Goal: Task Accomplishment & Management: Manage account settings

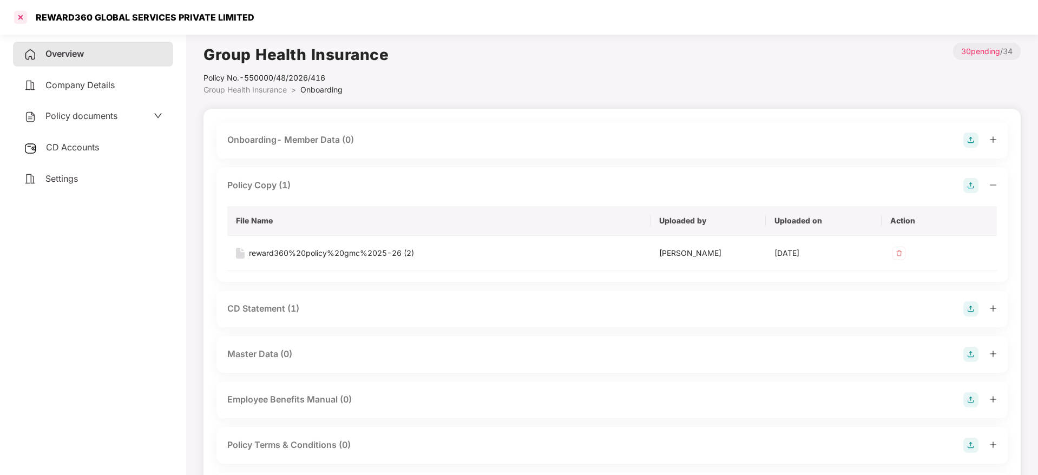
click at [23, 18] on div at bounding box center [20, 17] width 17 height 17
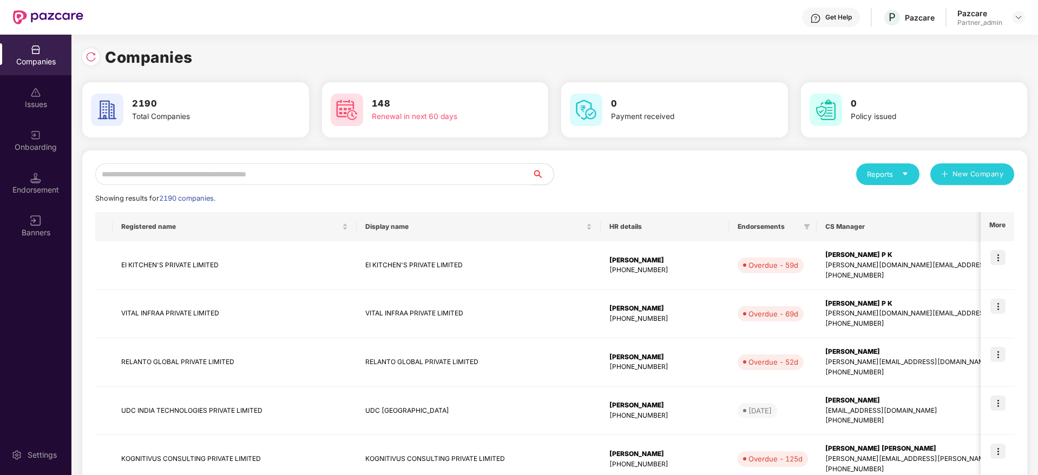
click at [189, 174] on input "text" at bounding box center [313, 174] width 437 height 22
paste input "****"
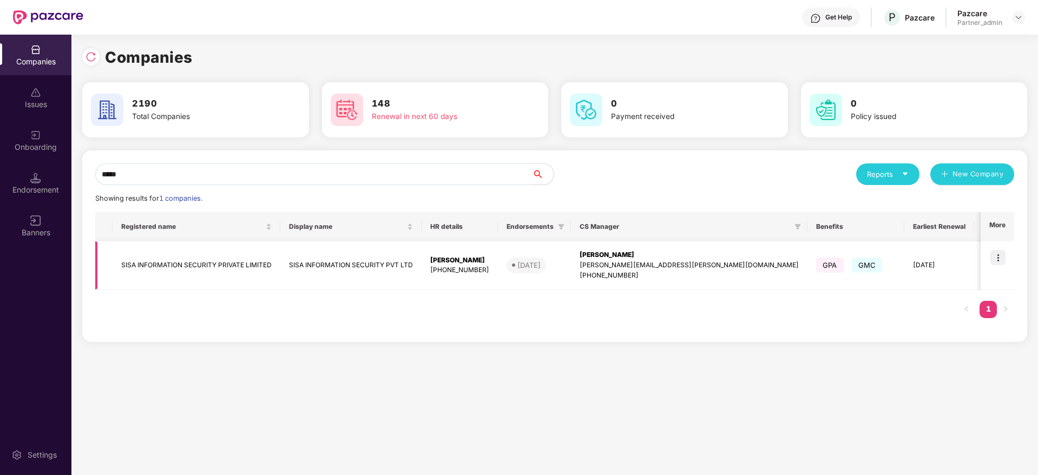
type input "****"
click at [999, 256] on img at bounding box center [997, 257] width 15 height 15
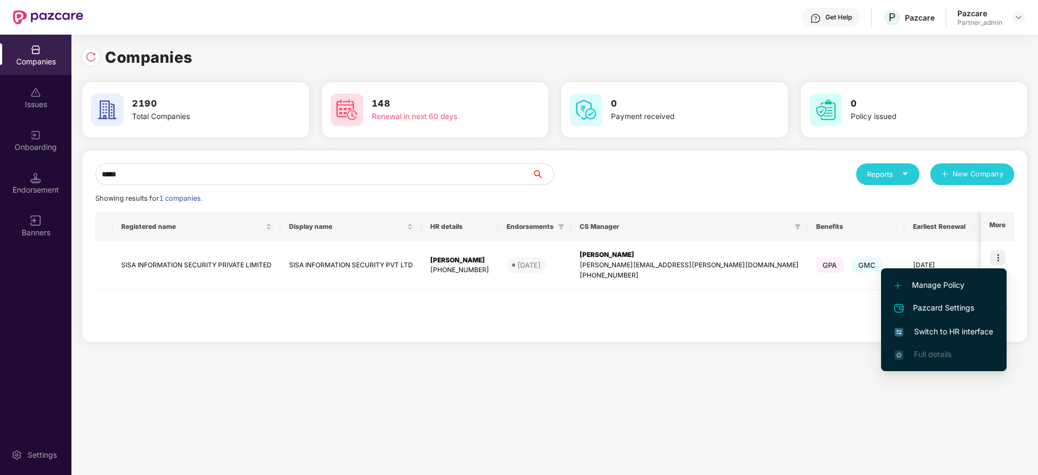
click at [942, 326] on span "Switch to HR interface" at bounding box center [943, 332] width 98 height 12
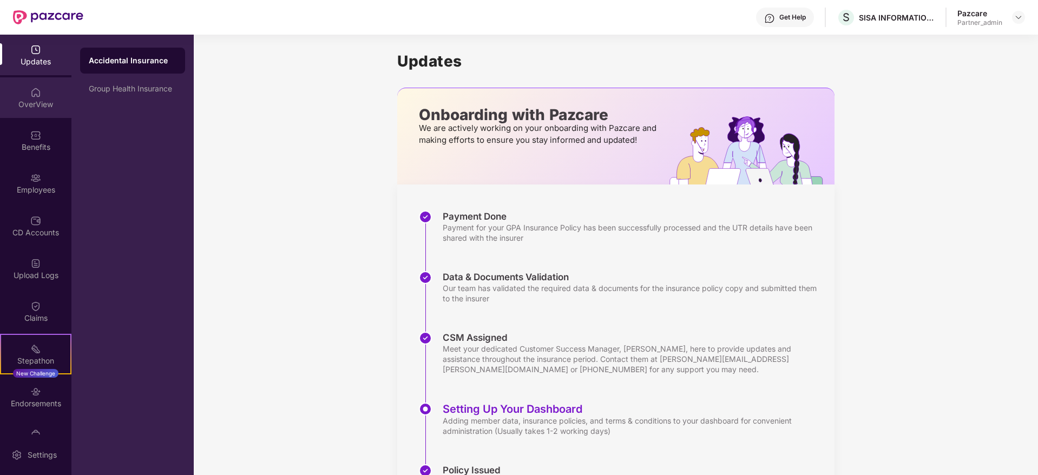
click at [26, 105] on div "OverView" at bounding box center [35, 104] width 71 height 11
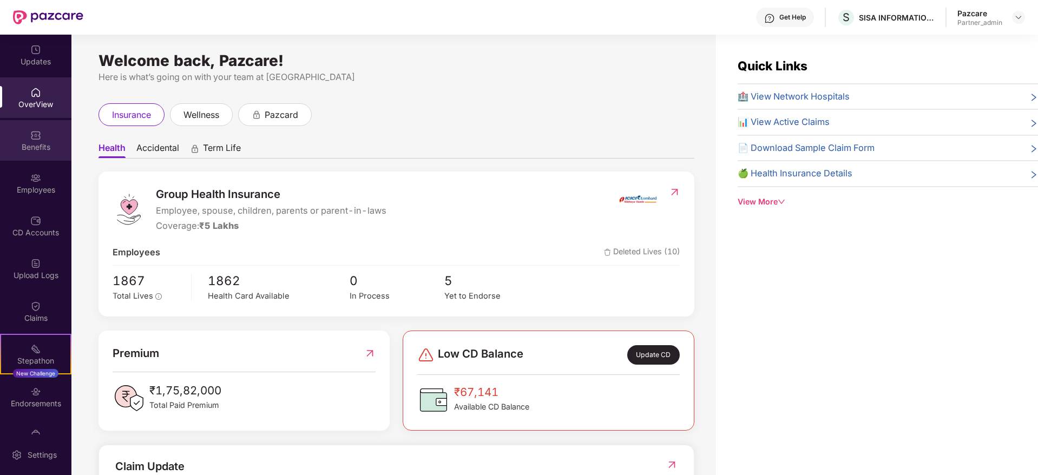
click at [47, 142] on div "Benefits" at bounding box center [35, 147] width 71 height 11
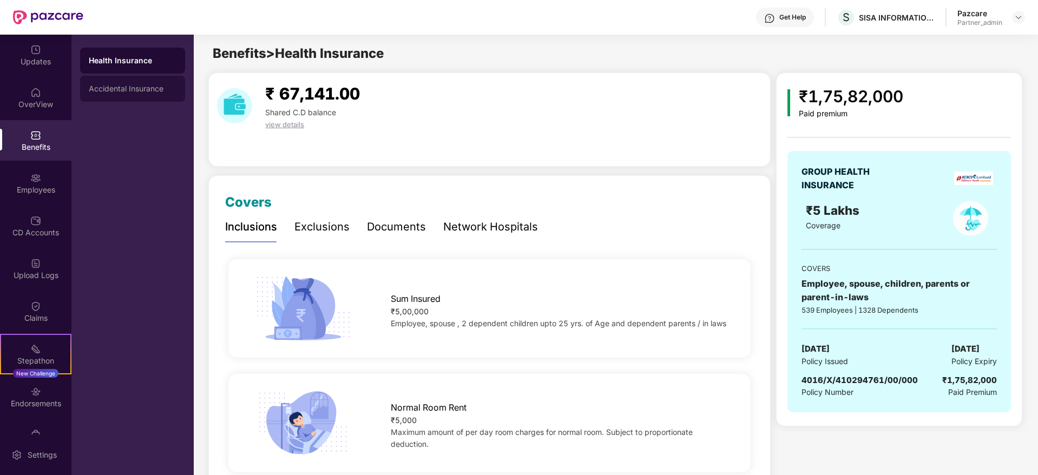
click at [112, 93] on div "Accidental Insurance" at bounding box center [133, 88] width 88 height 9
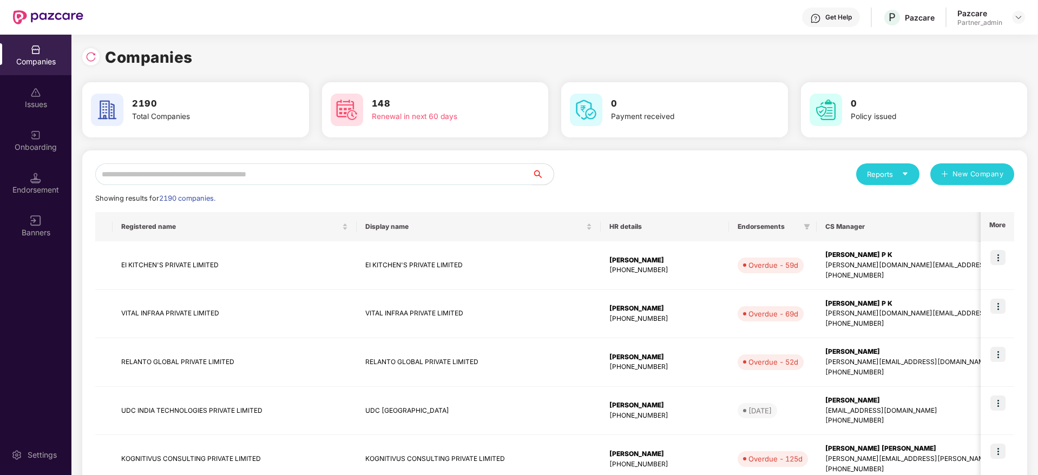
click at [186, 173] on input "text" at bounding box center [313, 174] width 437 height 22
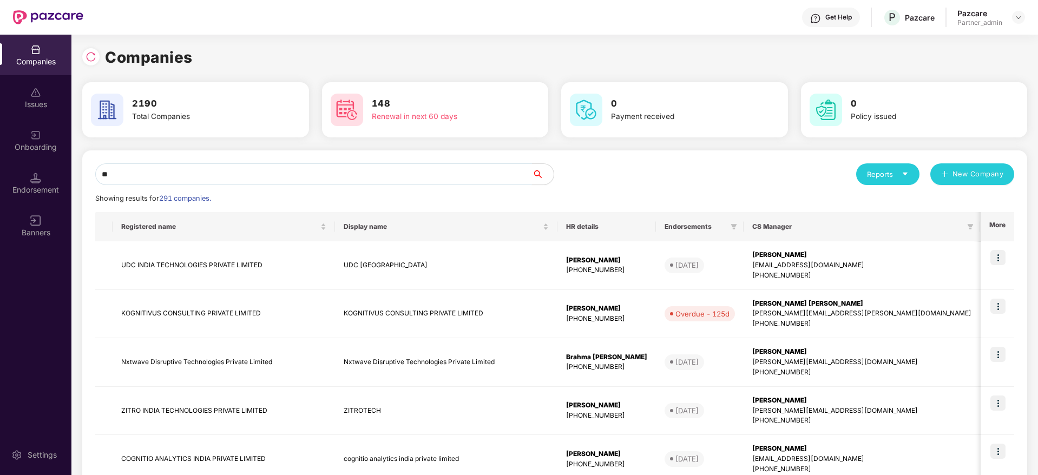
type input "*"
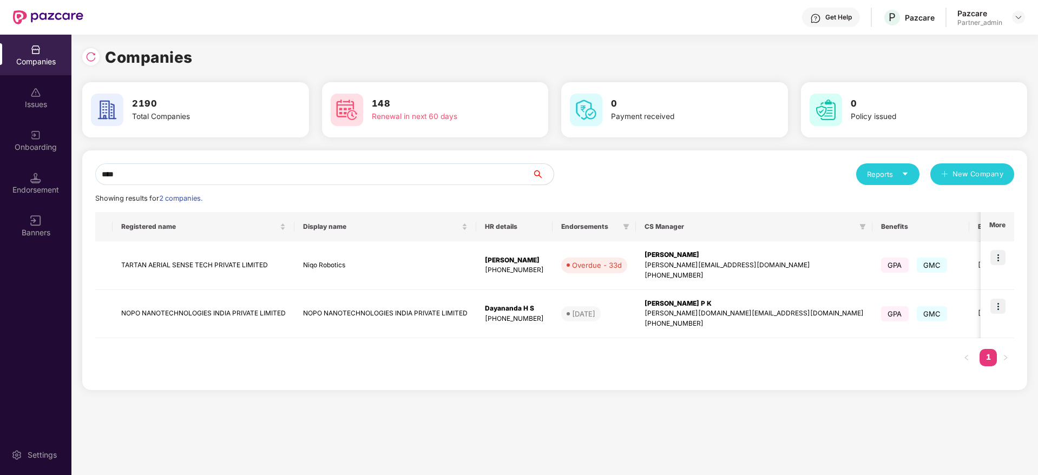
click at [227, 162] on div "*** Reports New Company Showing results for 2 companies. Registered name Displa…" at bounding box center [554, 270] width 945 height 240
click at [238, 170] on input "***" at bounding box center [313, 174] width 437 height 22
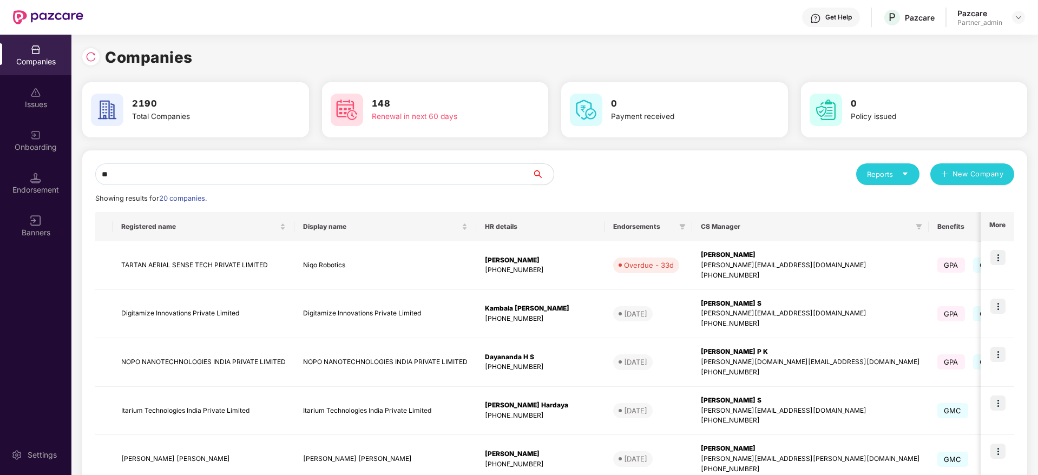
type input "*"
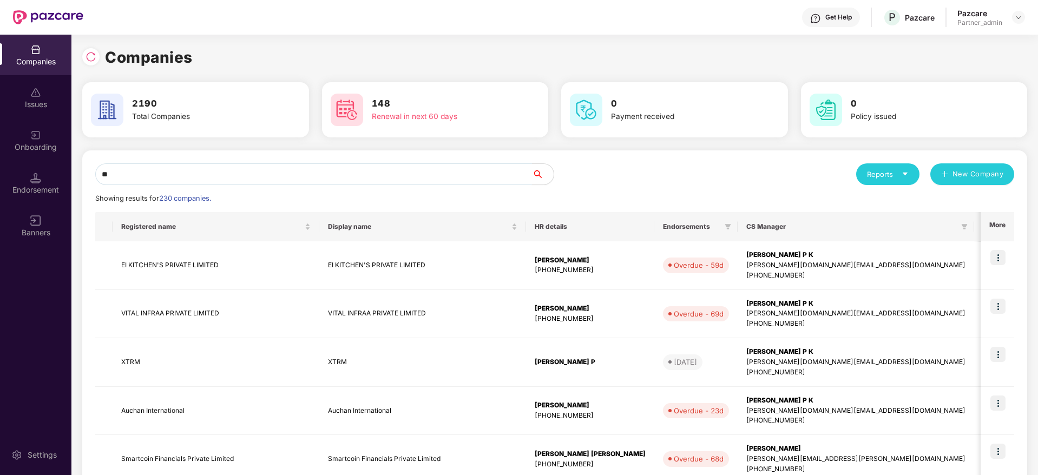
type input "*"
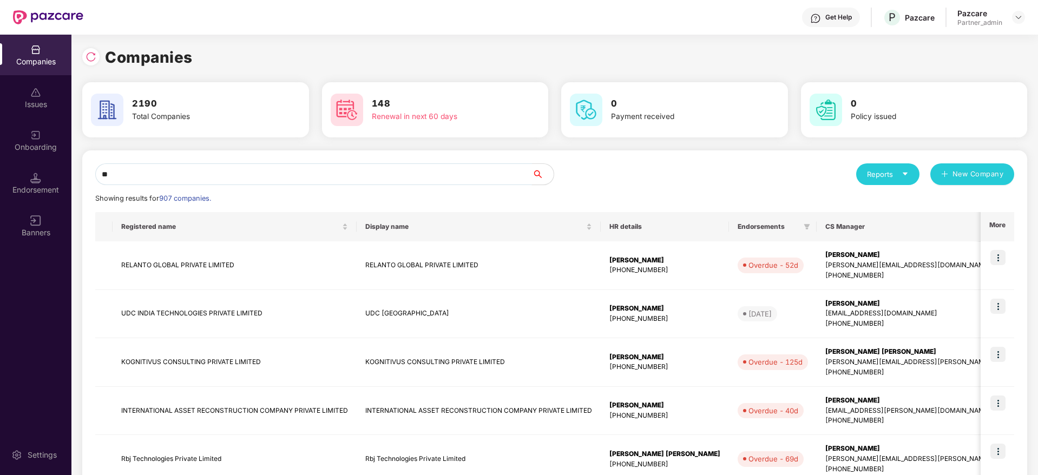
type input "*"
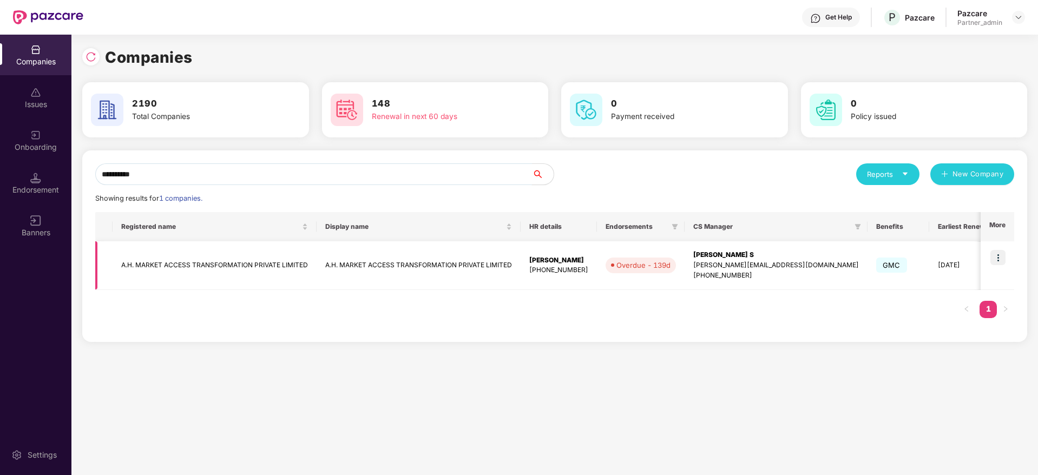
scroll to position [0, 169]
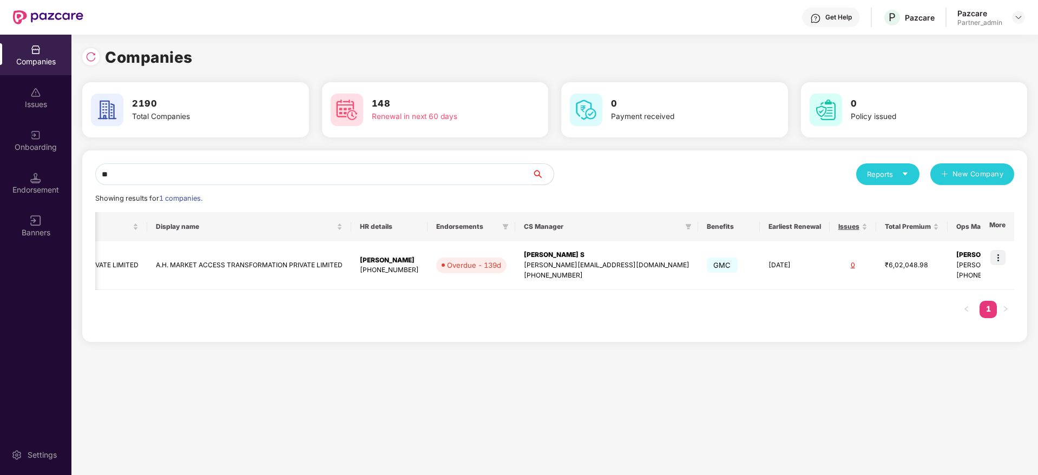
type input "*"
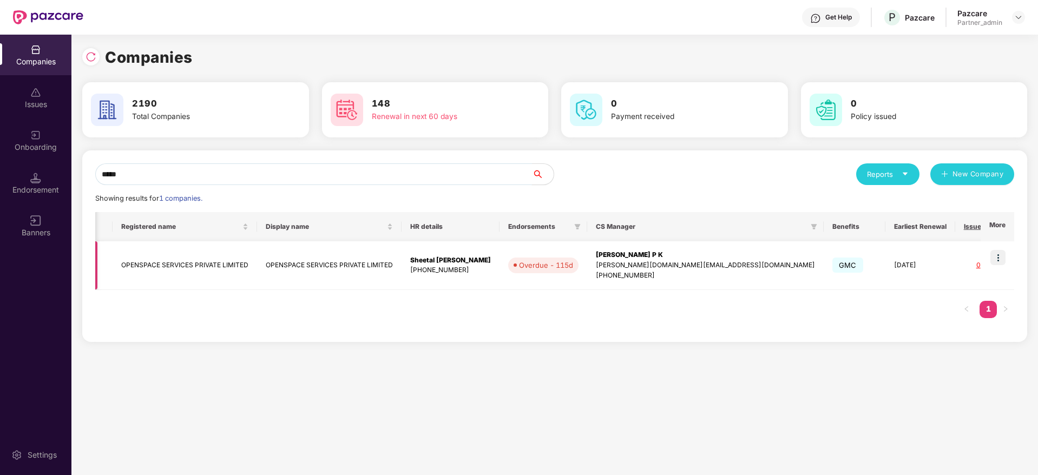
scroll to position [0, 64]
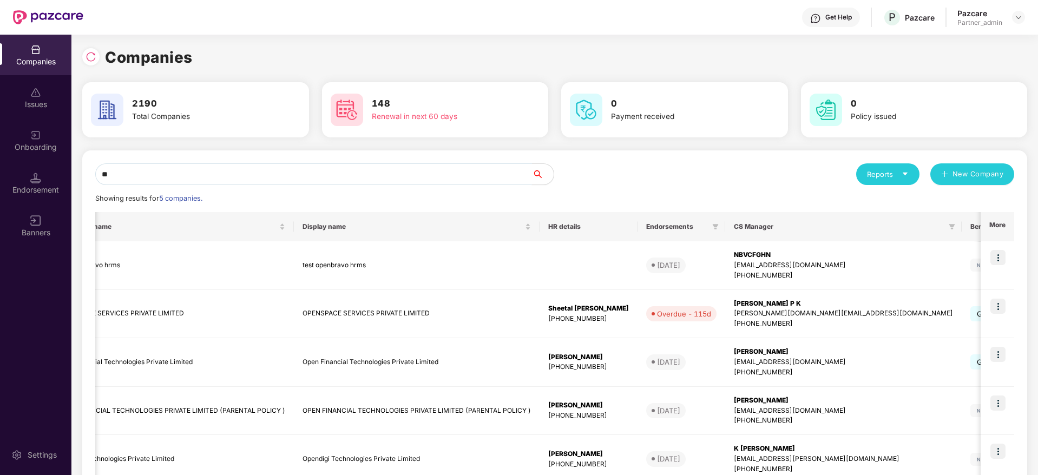
type input "*"
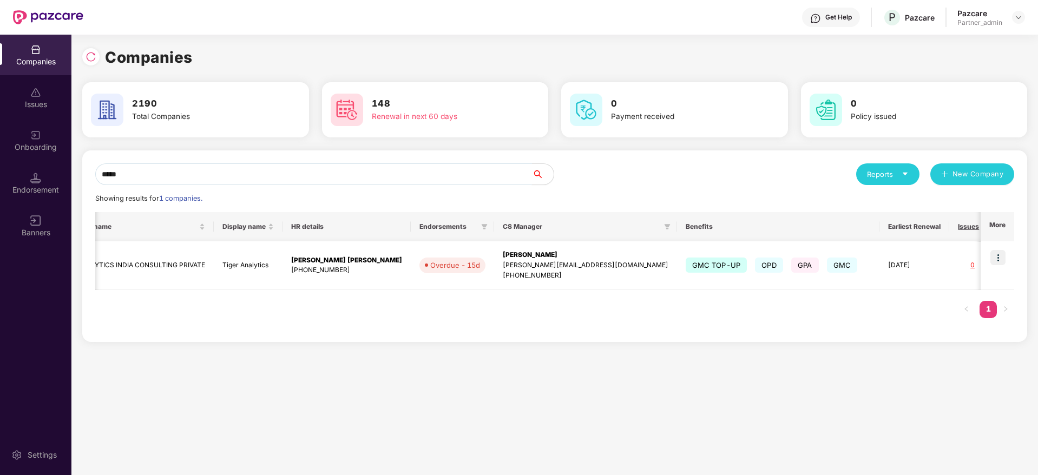
type input "*****"
click at [992, 258] on img at bounding box center [997, 257] width 15 height 15
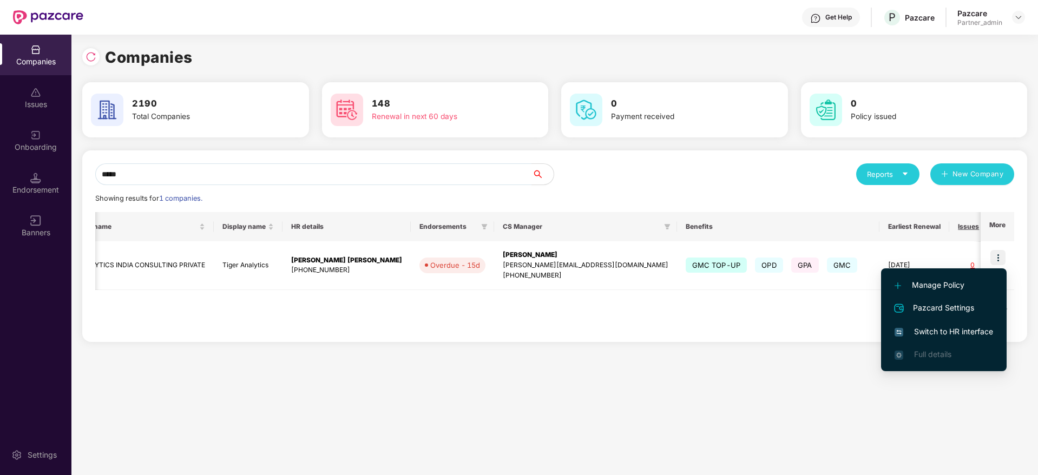
click at [939, 328] on span "Switch to HR interface" at bounding box center [943, 332] width 98 height 12
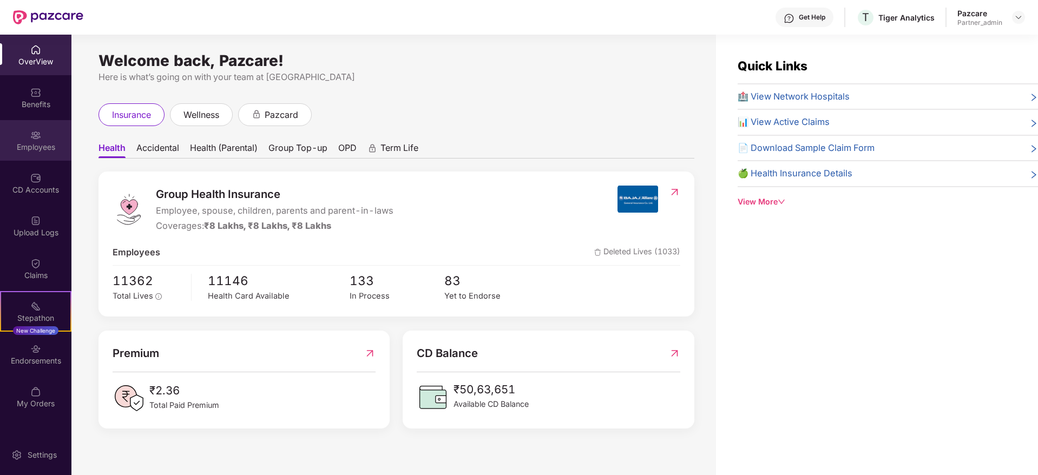
click at [52, 146] on div "Employees" at bounding box center [35, 147] width 71 height 11
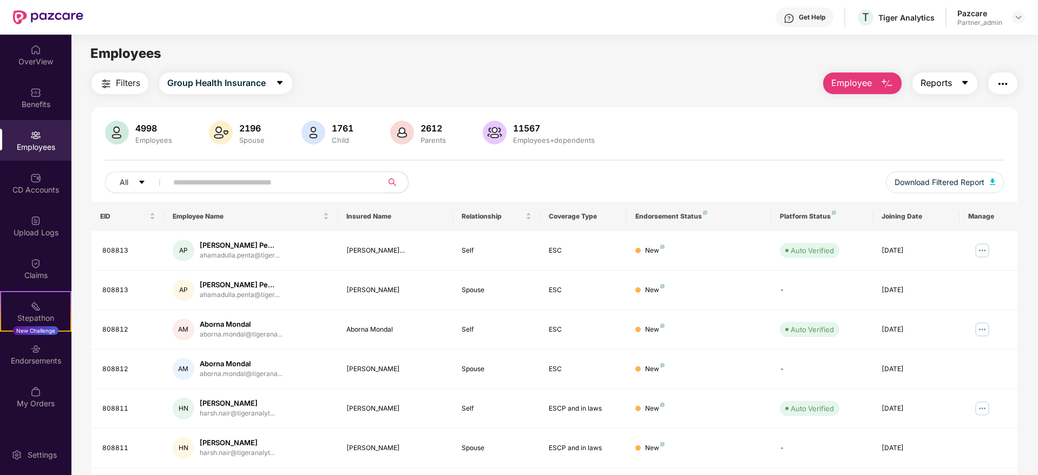
click at [959, 88] on button "Reports" at bounding box center [944, 84] width 65 height 22
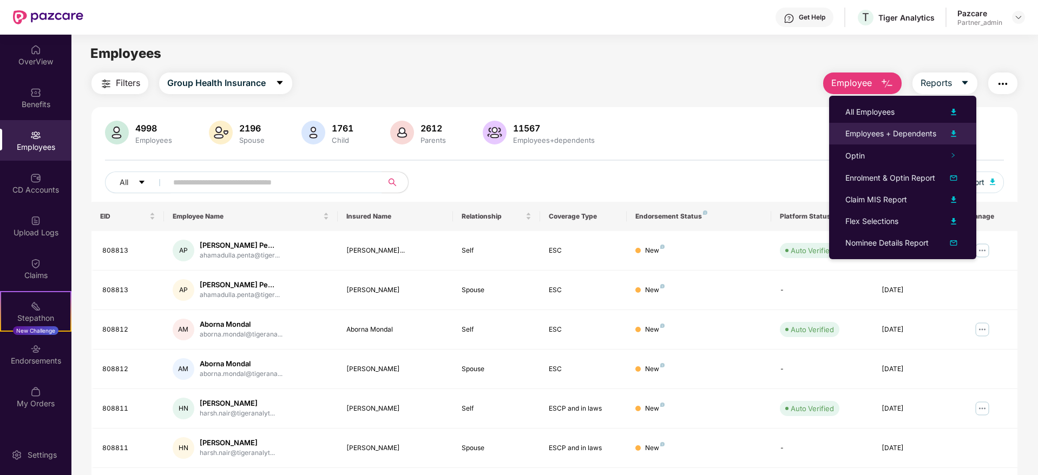
click at [879, 137] on div "Employees + Dependents" at bounding box center [890, 134] width 91 height 12
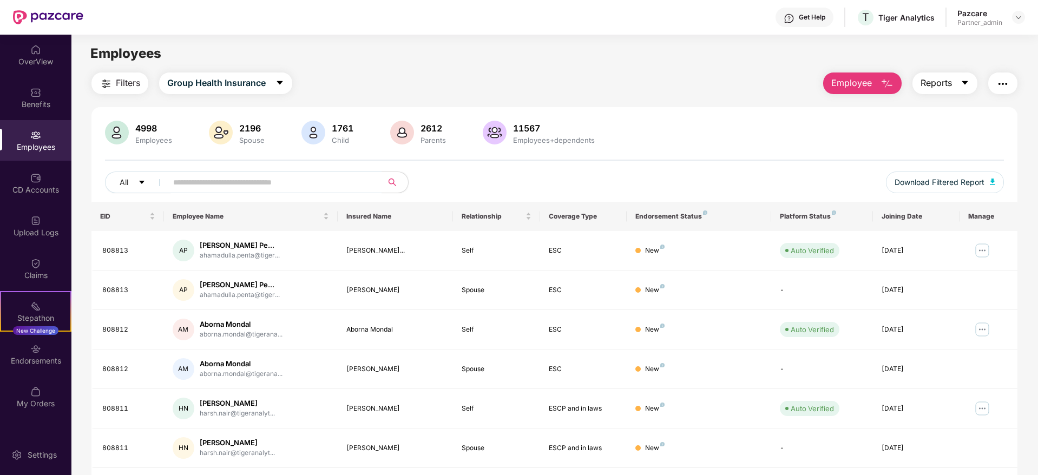
click at [960, 84] on icon "caret-down" at bounding box center [964, 82] width 9 height 9
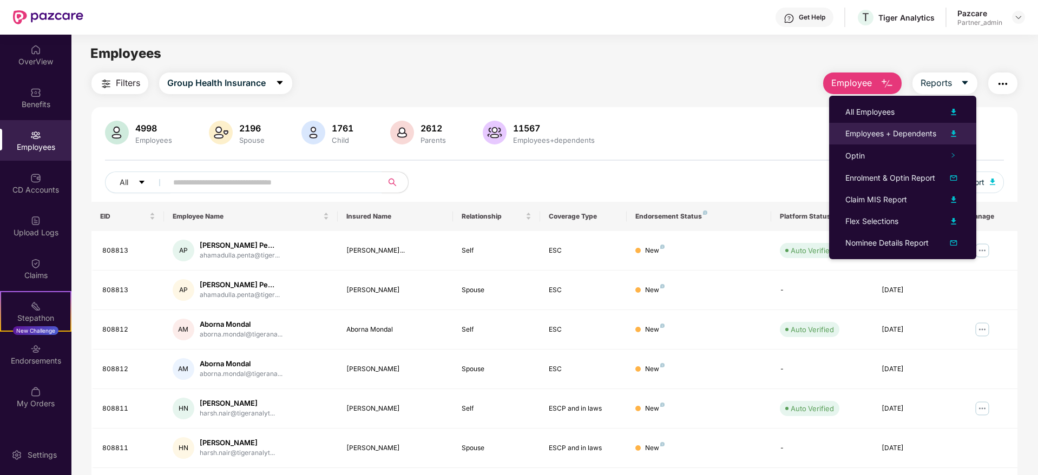
click at [874, 137] on div "Employees + Dependents" at bounding box center [890, 134] width 91 height 12
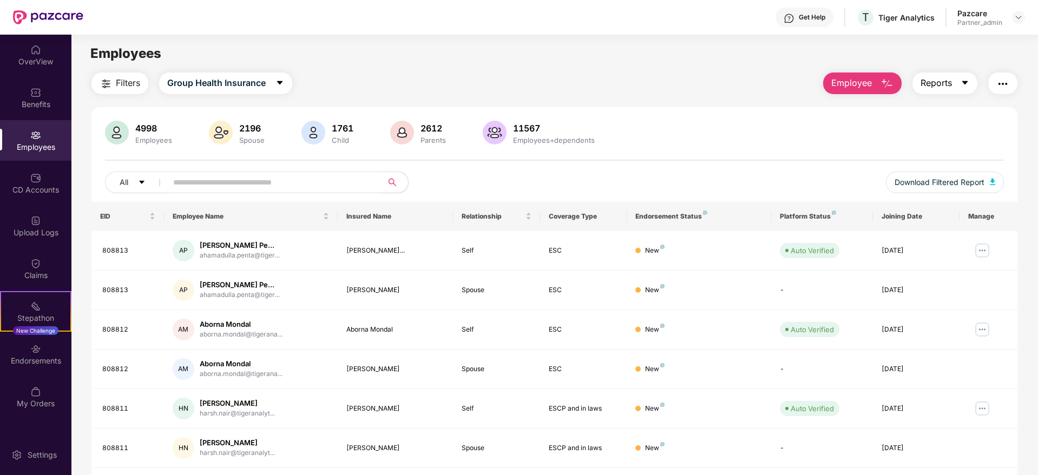
click at [960, 84] on icon "caret-down" at bounding box center [964, 82] width 9 height 9
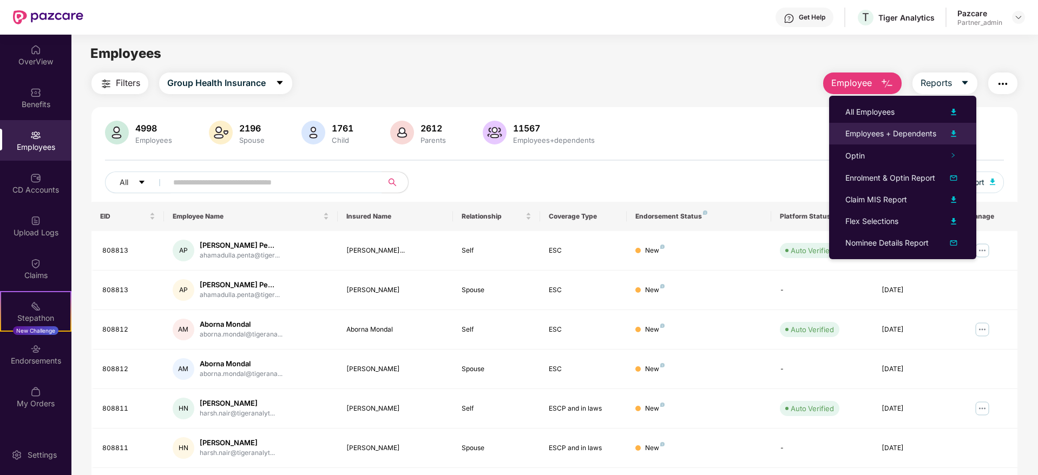
click at [902, 129] on div "Employees + Dependents" at bounding box center [890, 134] width 91 height 12
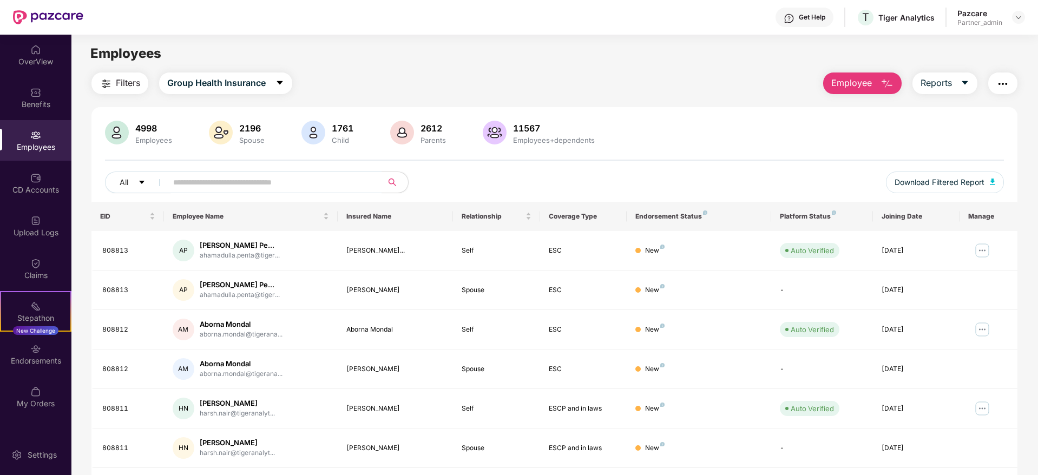
click at [1007, 45] on div "Employees" at bounding box center [554, 53] width 966 height 21
click at [965, 84] on icon "caret-down" at bounding box center [964, 82] width 9 height 9
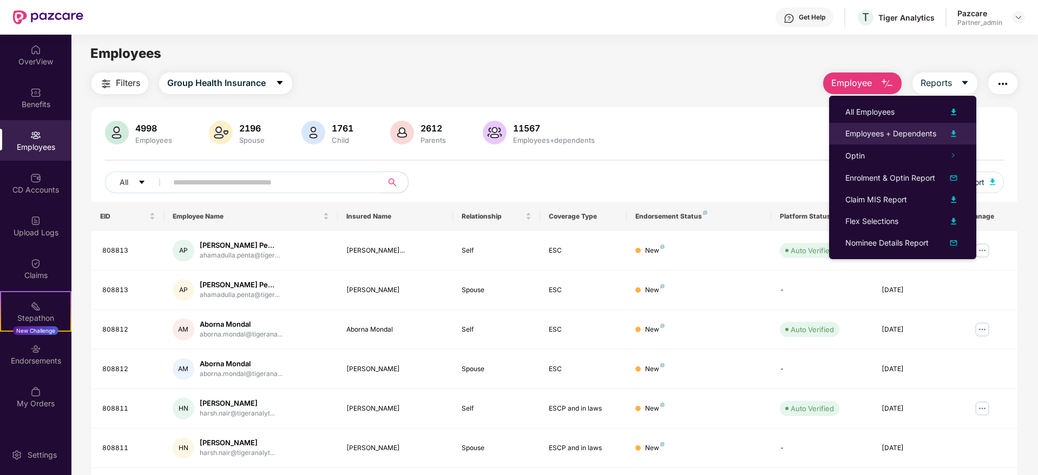
click at [888, 135] on div "Employees + Dependents" at bounding box center [890, 134] width 91 height 12
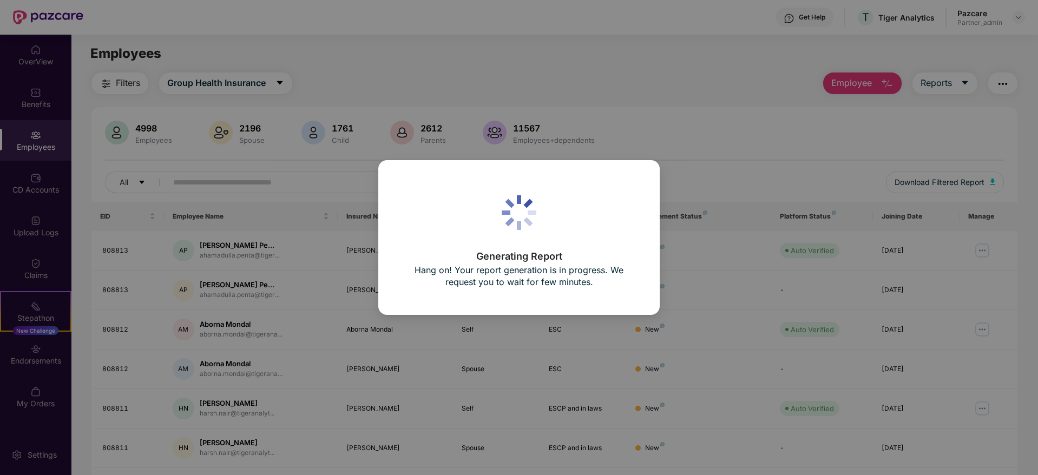
click at [668, 103] on div "Generating Report Hang on! Your report generation is in progress. We request yo…" at bounding box center [519, 237] width 1038 height 475
click at [641, 116] on div "Generating Report Hang on! Your report generation is in progress. We request yo…" at bounding box center [519, 237] width 1038 height 475
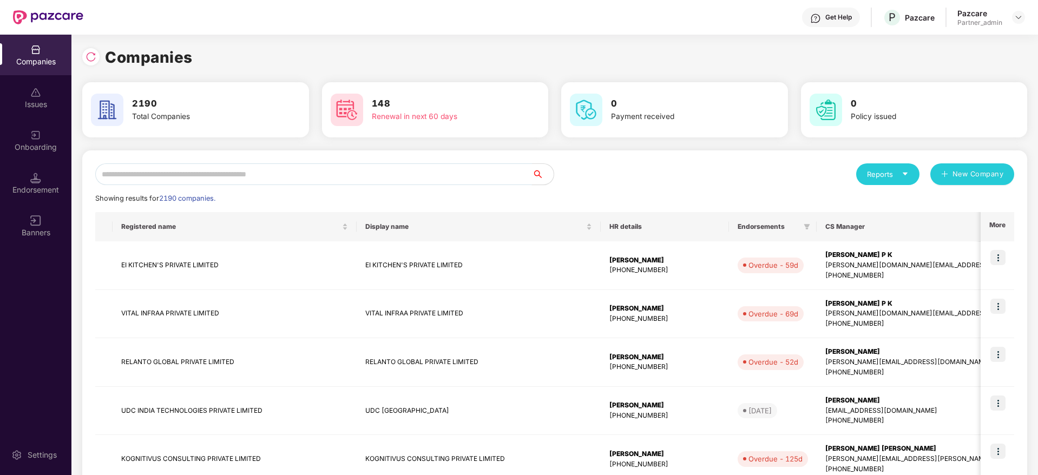
click at [340, 176] on input "text" at bounding box center [313, 174] width 437 height 22
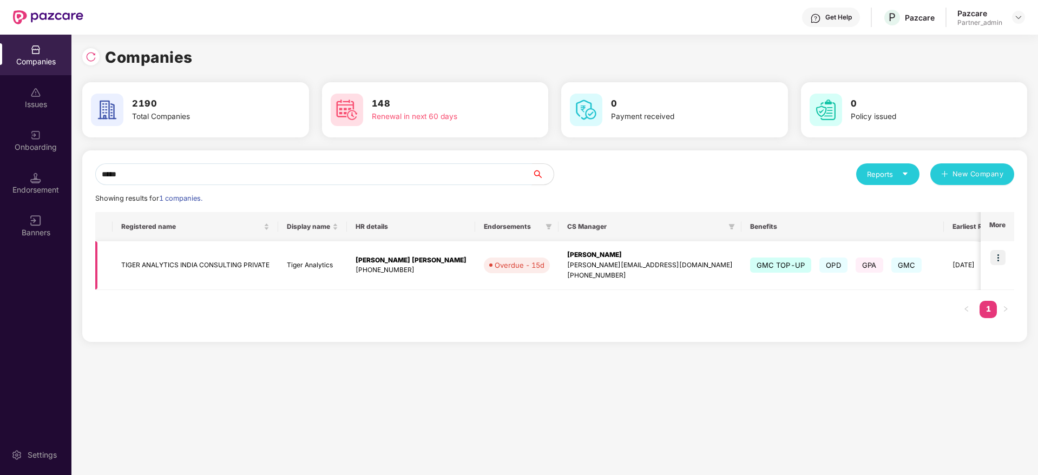
type input "*****"
click at [1003, 258] on img at bounding box center [997, 257] width 15 height 15
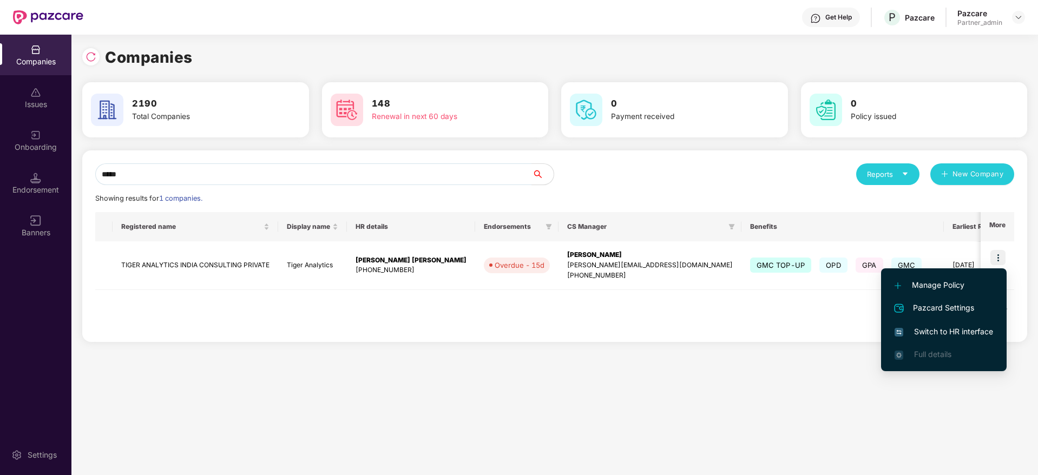
click at [947, 328] on span "Switch to HR interface" at bounding box center [943, 332] width 98 height 12
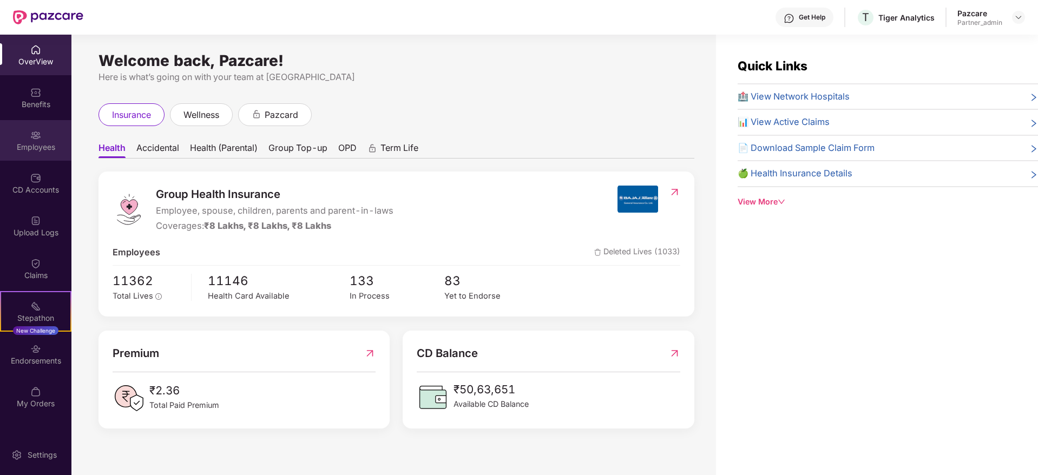
click at [35, 140] on img at bounding box center [35, 135] width 11 height 11
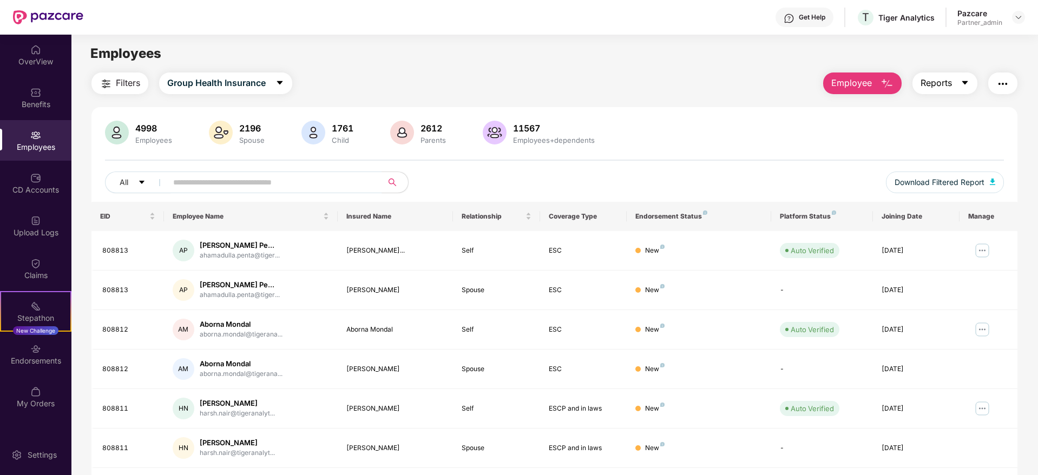
click at [961, 81] on icon "caret-down" at bounding box center [964, 82] width 9 height 9
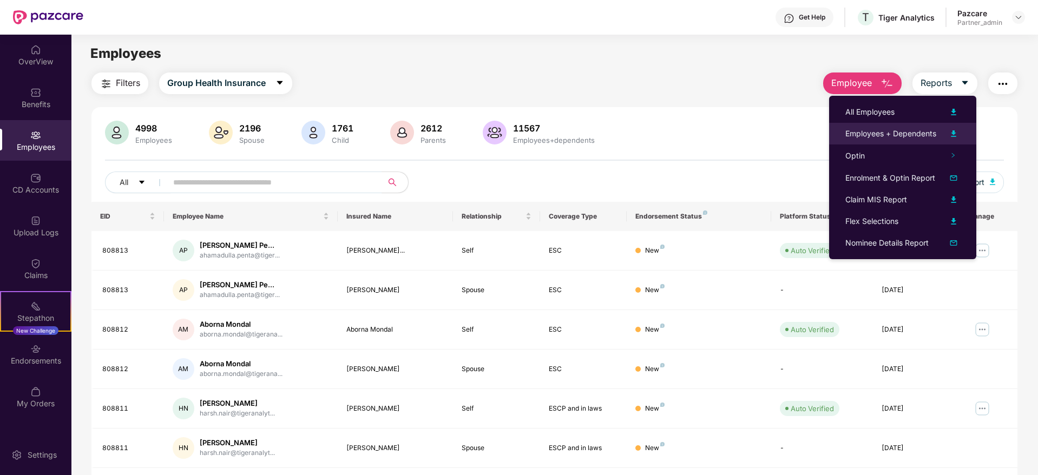
click at [900, 137] on div "Employees + Dependents" at bounding box center [890, 134] width 91 height 12
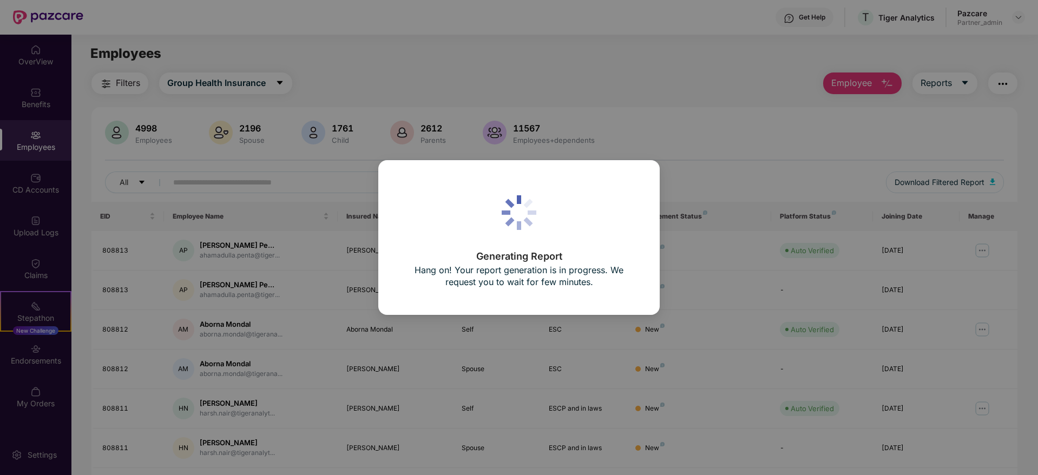
click at [681, 126] on div "Generating Report Hang on! Your report generation is in progress. We request yo…" at bounding box center [519, 237] width 1038 height 475
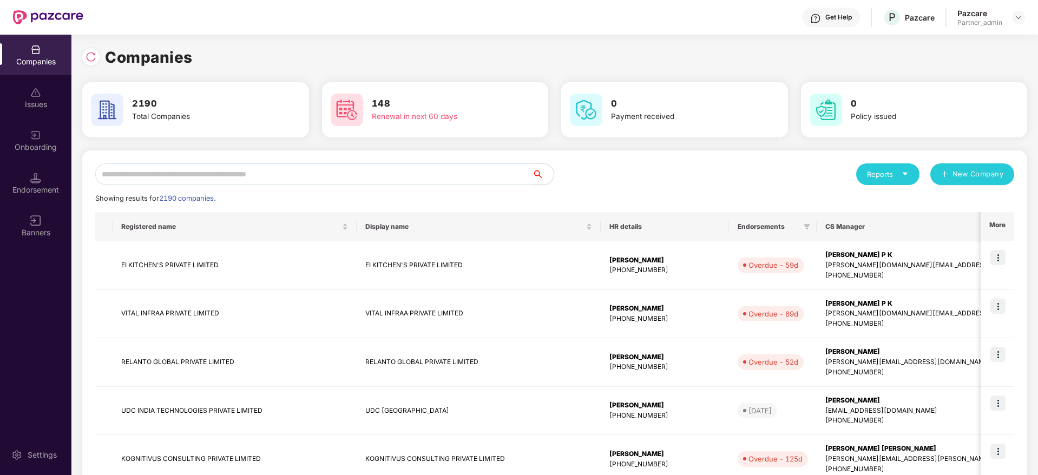
click at [417, 173] on input "text" at bounding box center [313, 174] width 437 height 22
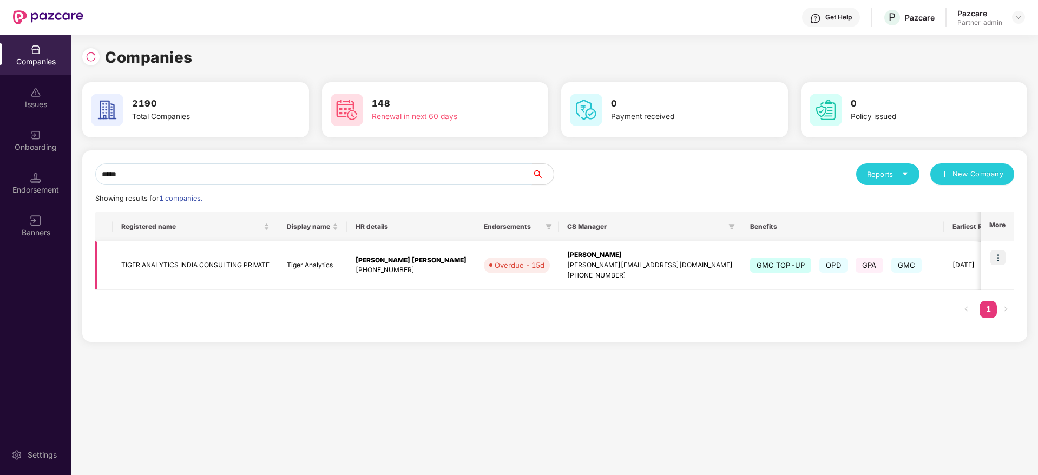
type input "*****"
click at [607, 257] on div "[PERSON_NAME]" at bounding box center [650, 255] width 166 height 10
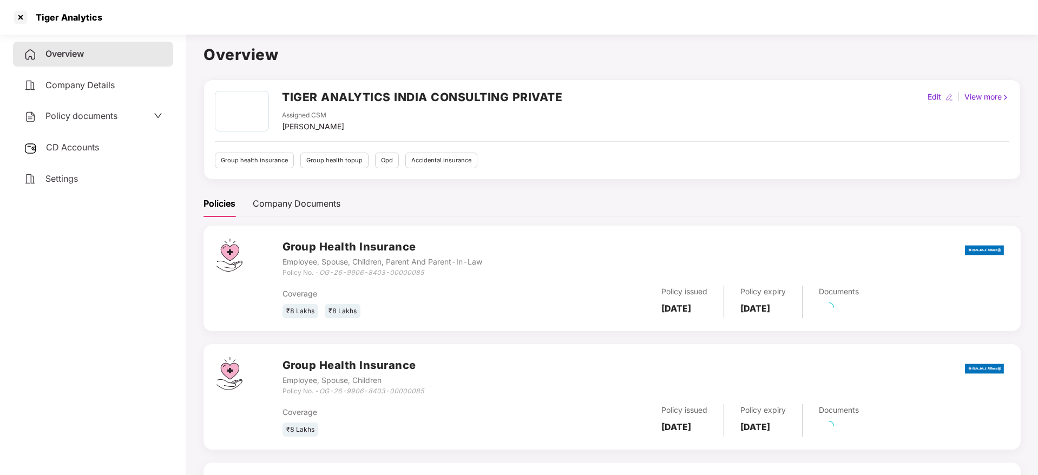
click at [92, 144] on span "CD Accounts" at bounding box center [72, 147] width 53 height 11
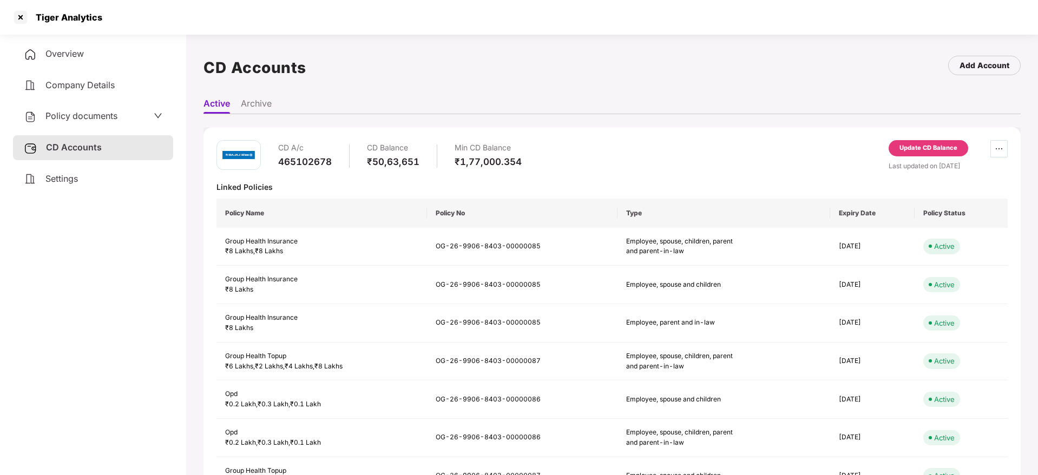
click at [1000, 150] on icon "ellipsis" at bounding box center [999, 148] width 9 height 9
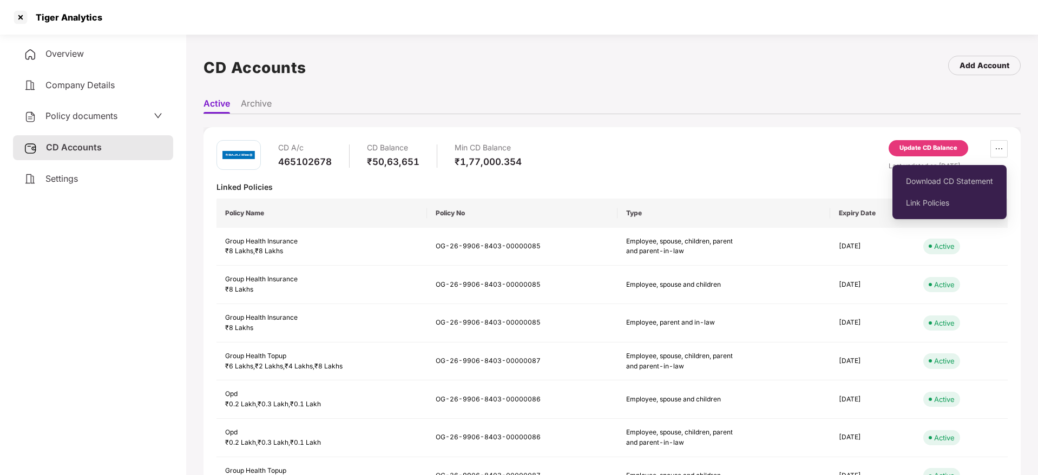
click at [942, 178] on span "Download CD Statement" at bounding box center [949, 181] width 87 height 12
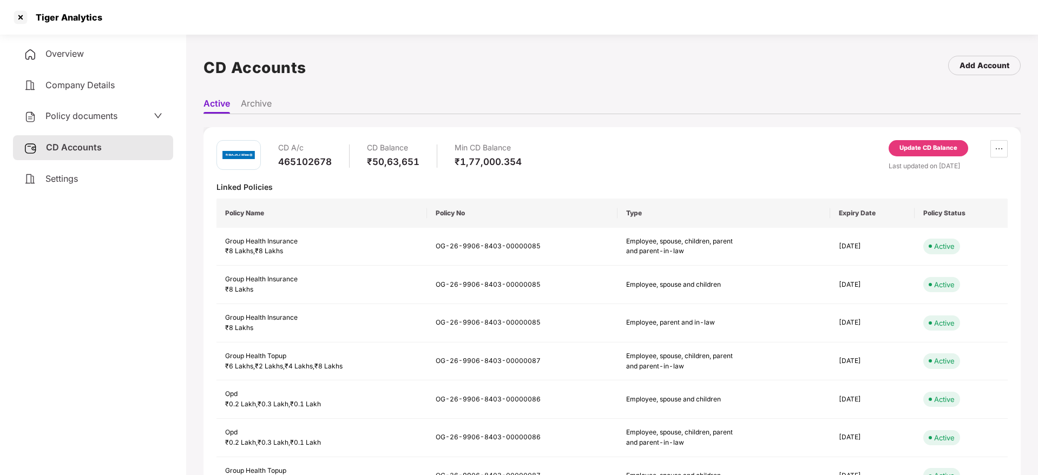
click at [89, 62] on div "Overview" at bounding box center [93, 54] width 160 height 25
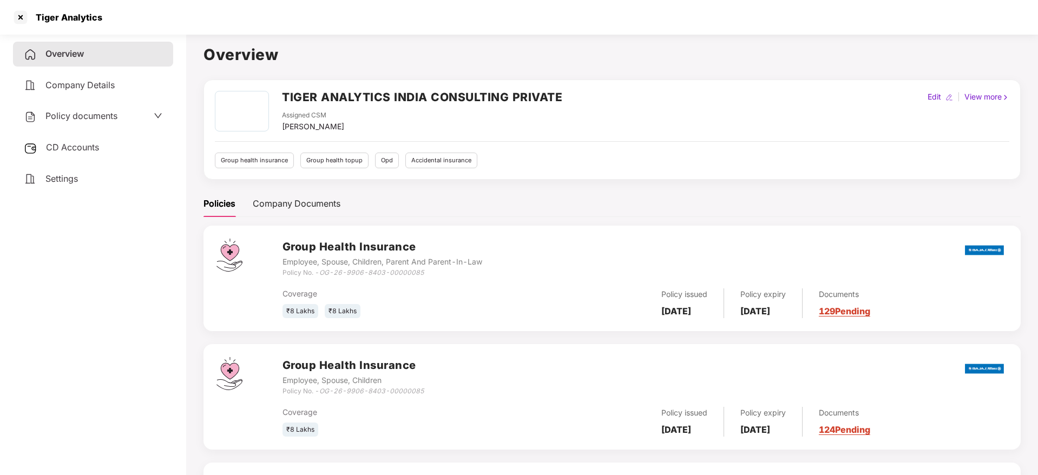
click at [851, 311] on link "129 Pending" at bounding box center [844, 311] width 51 height 11
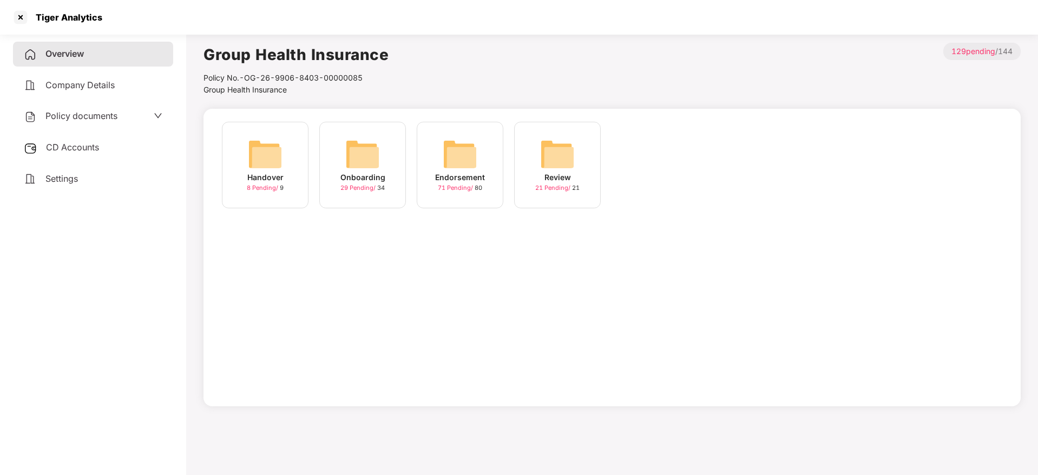
click at [475, 160] on img at bounding box center [460, 154] width 35 height 35
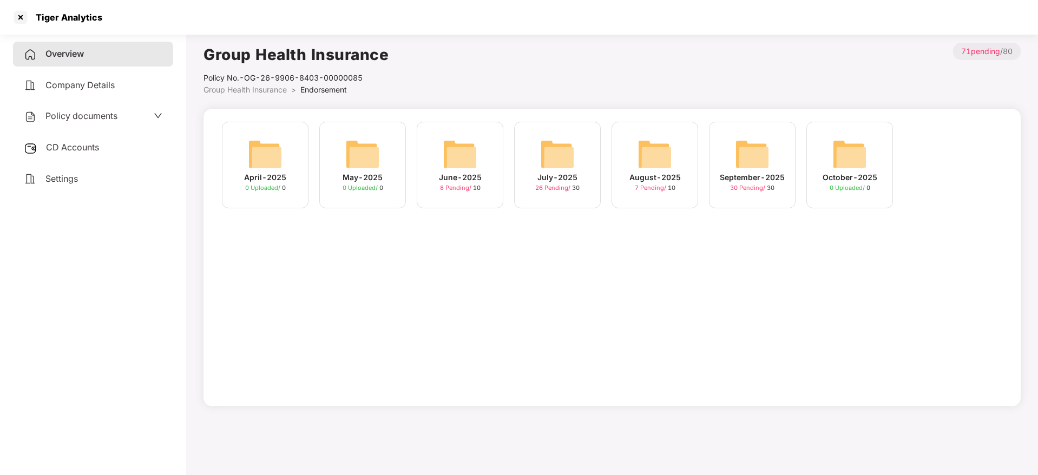
click at [754, 185] on span "30 Pending /" at bounding box center [748, 188] width 37 height 8
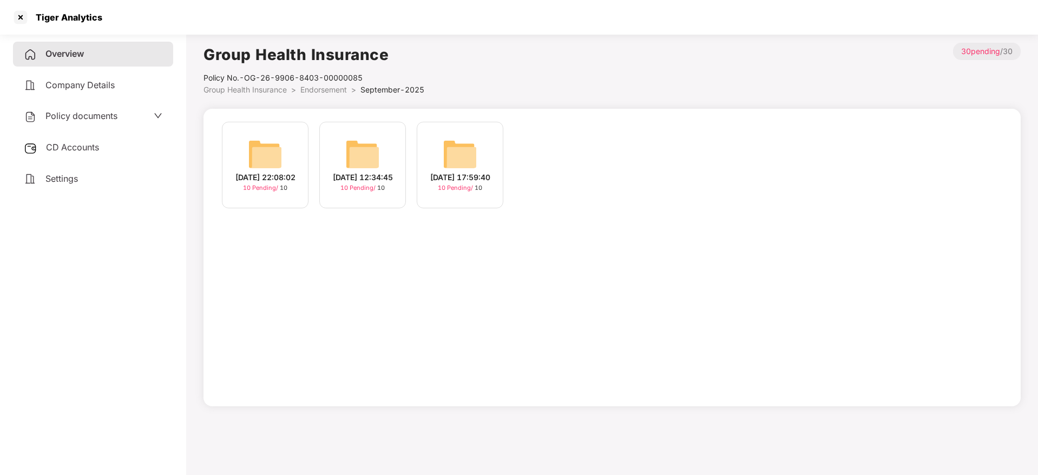
click at [466, 180] on div "17-Sep-2025 17:59:40" at bounding box center [460, 178] width 60 height 12
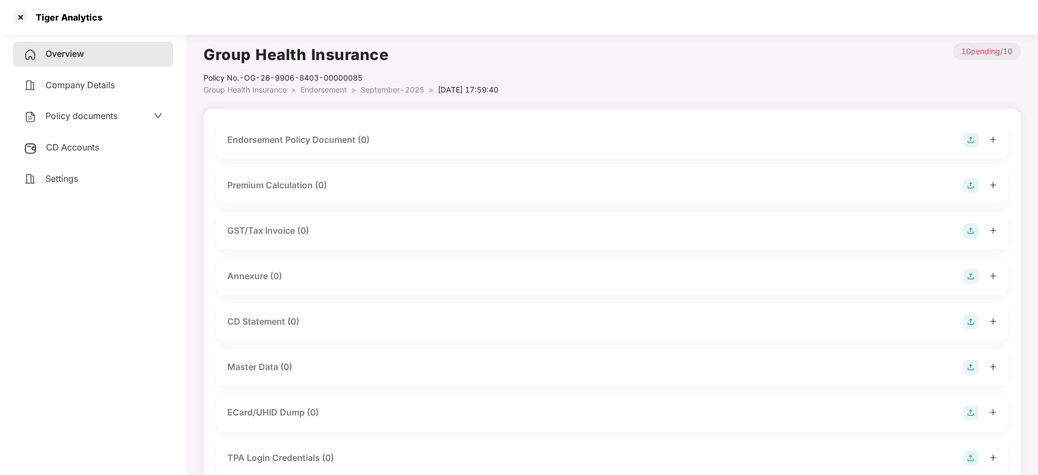
click at [975, 136] on img at bounding box center [970, 140] width 15 height 15
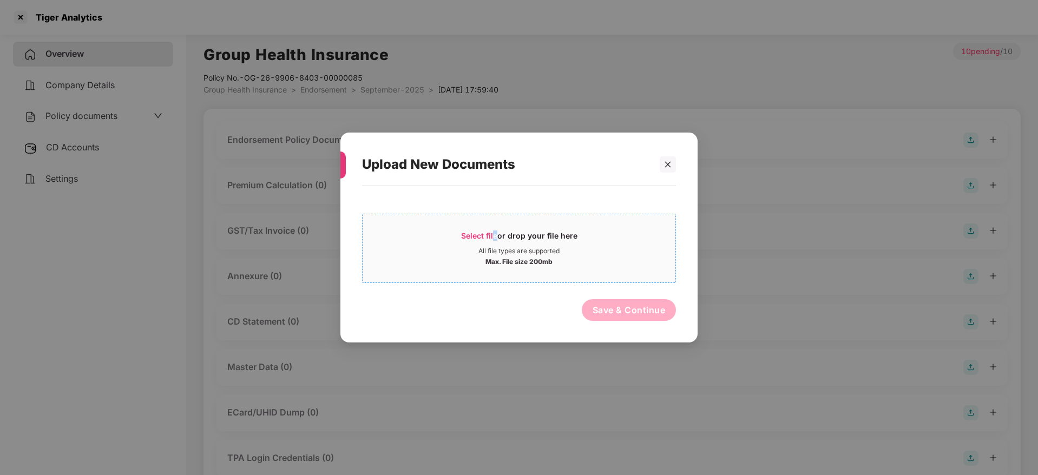
click at [492, 232] on span "Select file" at bounding box center [479, 235] width 36 height 9
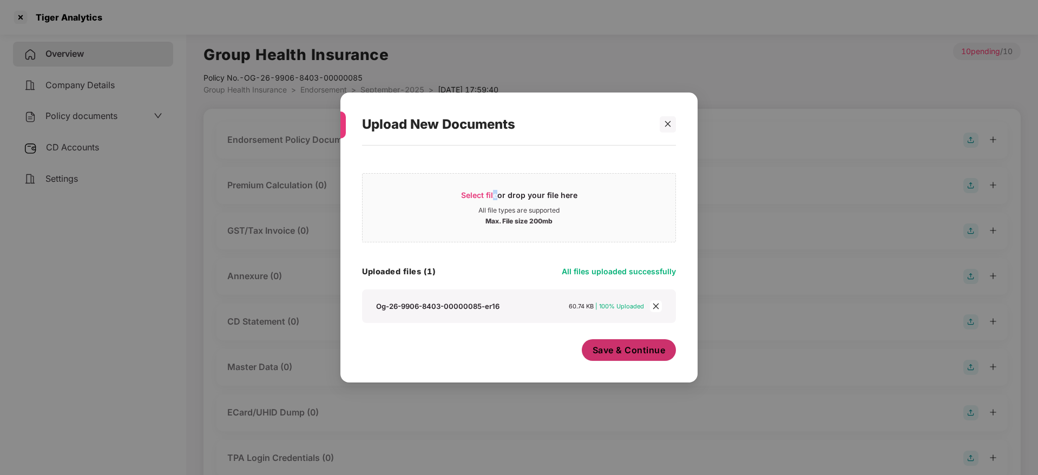
click at [621, 347] on span "Save & Continue" at bounding box center [629, 350] width 73 height 12
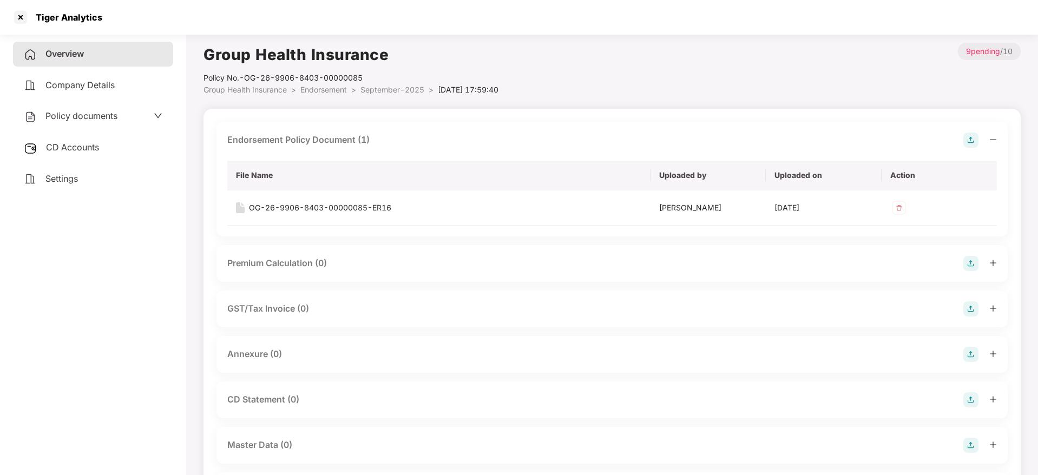
click at [992, 138] on icon "minus" at bounding box center [993, 140] width 8 height 8
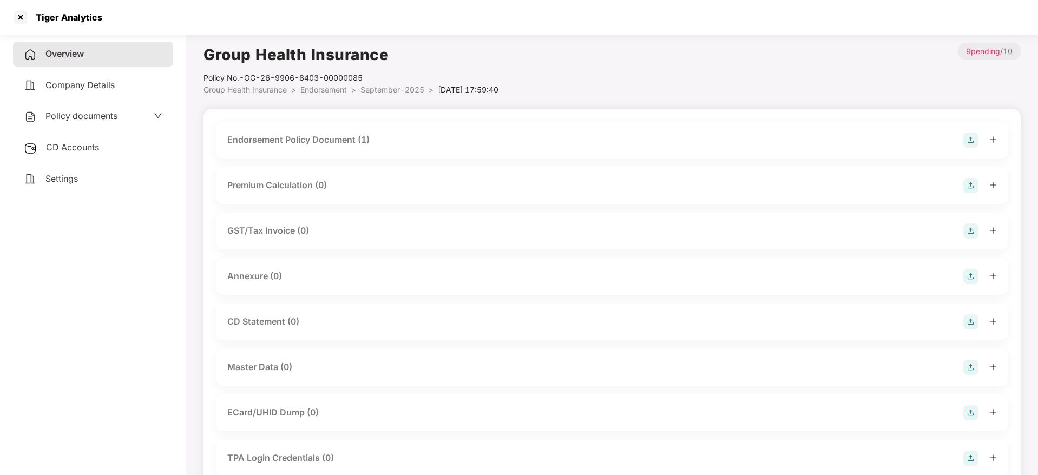
click at [970, 278] on img at bounding box center [970, 276] width 15 height 15
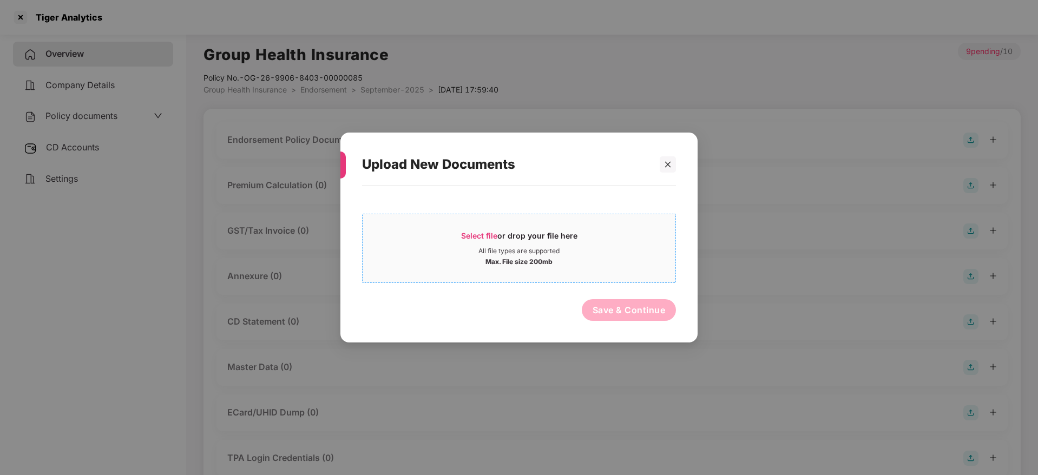
click at [492, 231] on span "Select file" at bounding box center [479, 235] width 36 height 9
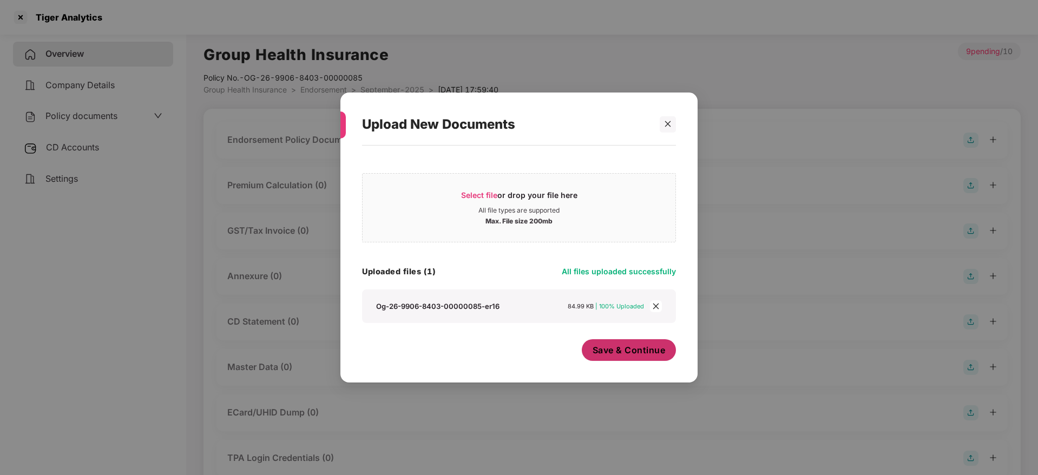
click at [630, 348] on span "Save & Continue" at bounding box center [629, 350] width 73 height 12
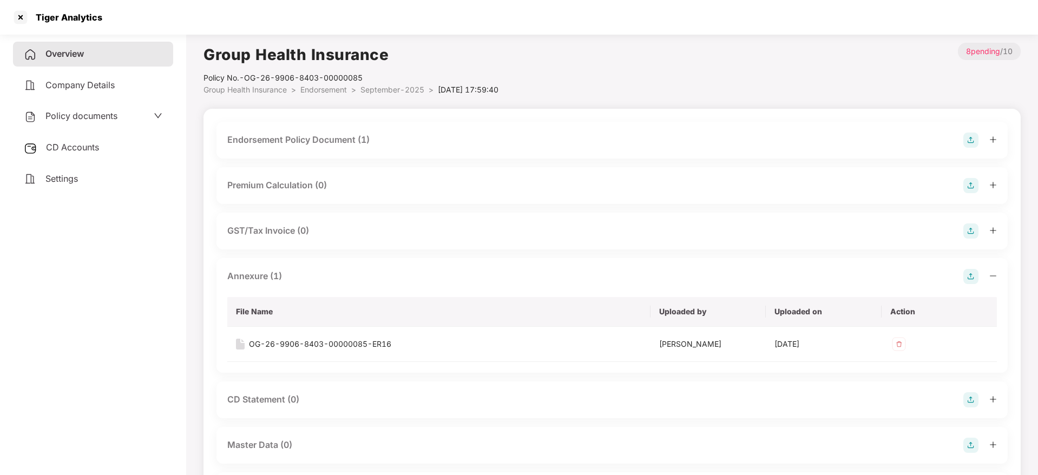
click at [84, 150] on span "CD Accounts" at bounding box center [72, 147] width 53 height 11
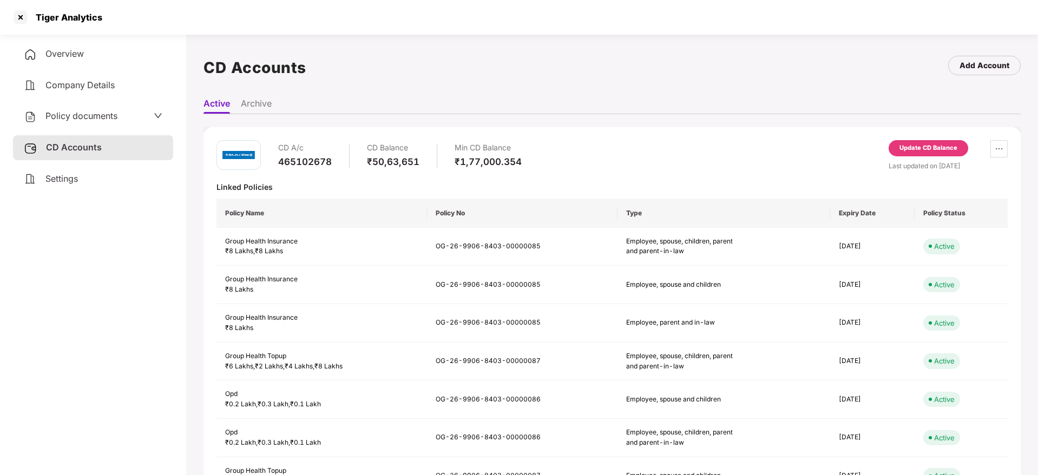
click at [917, 151] on div "Update CD Balance" at bounding box center [928, 148] width 58 height 10
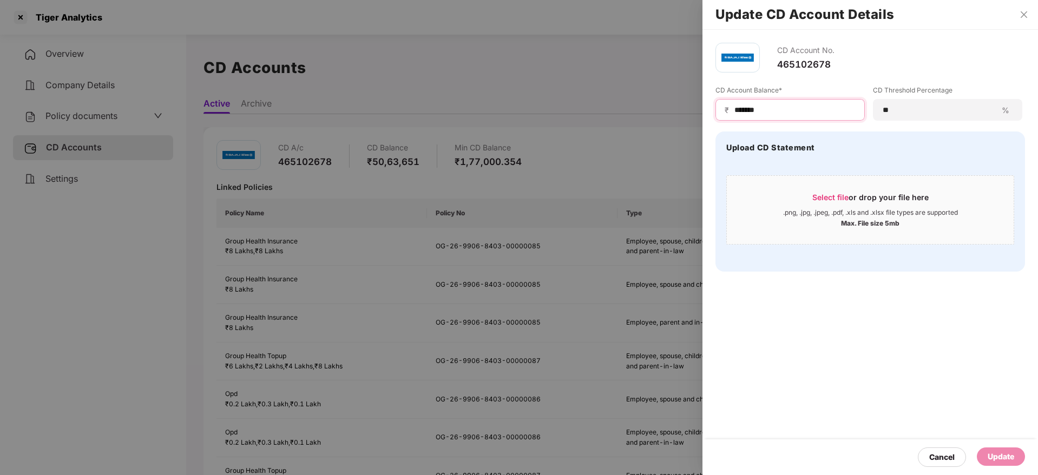
drag, startPoint x: 799, startPoint y: 107, endPoint x: 669, endPoint y: 110, distance: 129.4
click at [635, 101] on div "Update CD Account Details CD Account No. 465102678 CD Account Balance* ₹ ******…" at bounding box center [519, 237] width 1038 height 475
paste input
type input "*******"
click at [837, 195] on span "Select file" at bounding box center [830, 197] width 36 height 9
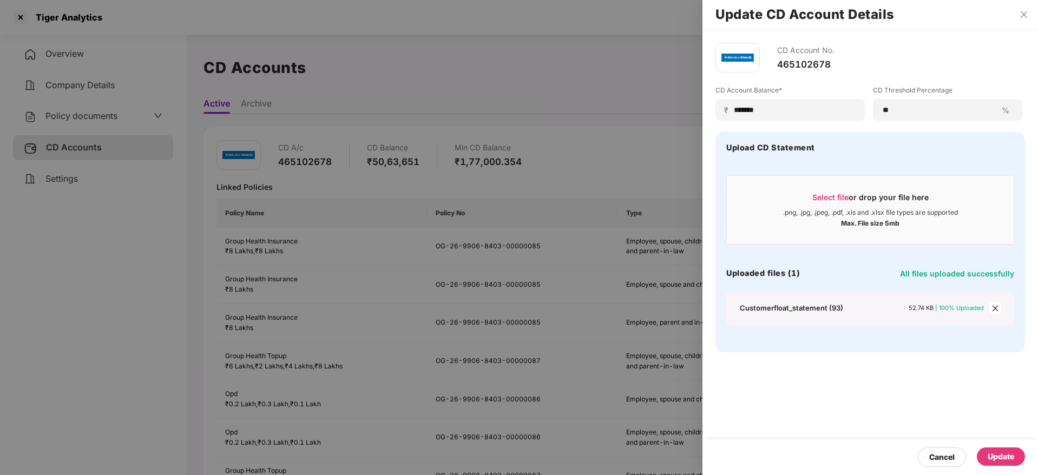
click at [1016, 454] on div "Update" at bounding box center [1001, 456] width 48 height 18
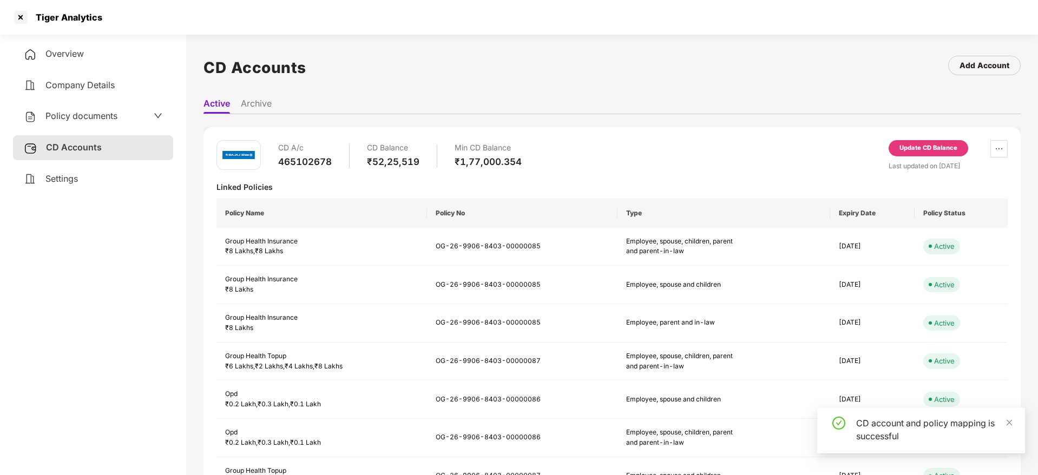
click at [65, 58] on span "Overview" at bounding box center [64, 53] width 38 height 11
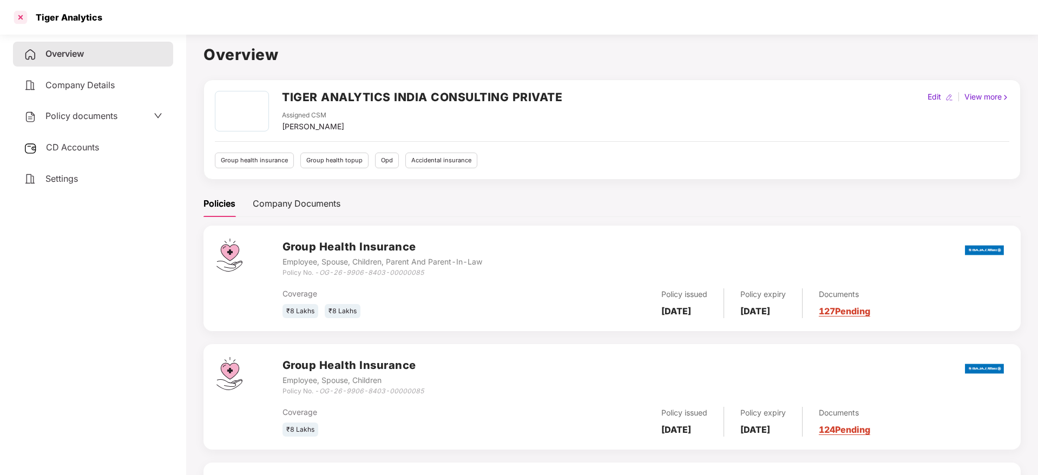
click at [16, 17] on div at bounding box center [20, 17] width 17 height 17
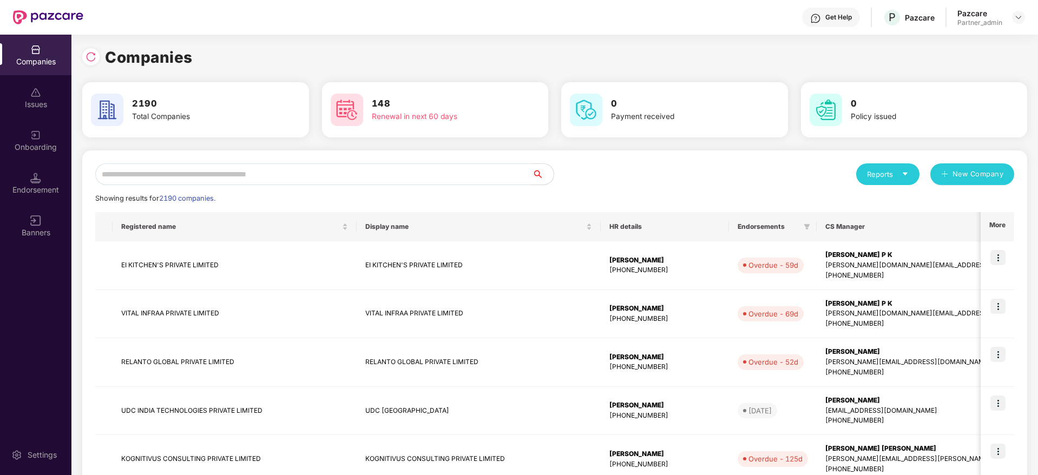
click at [341, 169] on input "text" at bounding box center [313, 174] width 437 height 22
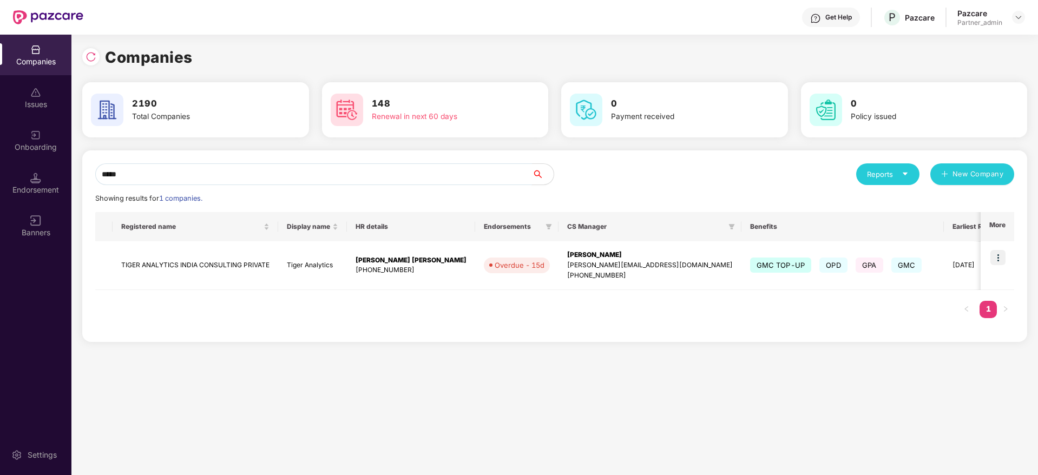
type input "*****"
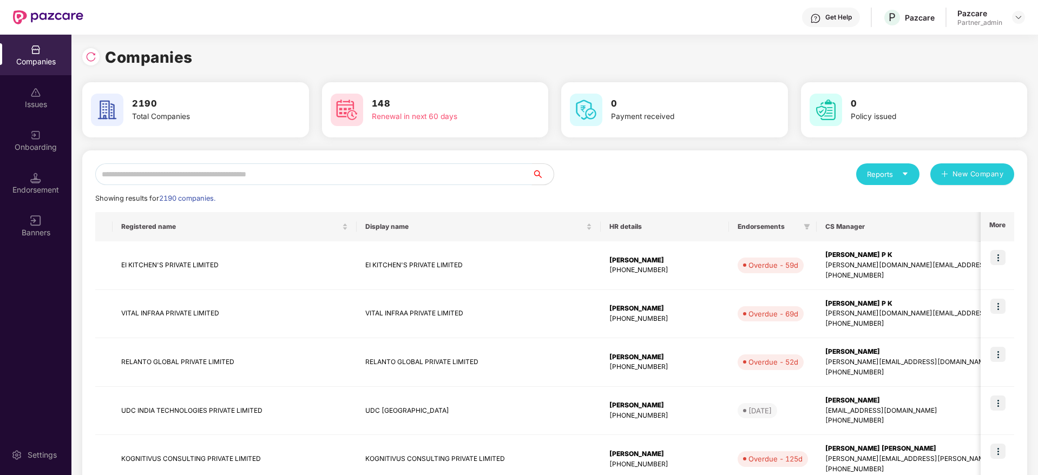
click at [310, 180] on input "text" at bounding box center [313, 174] width 437 height 22
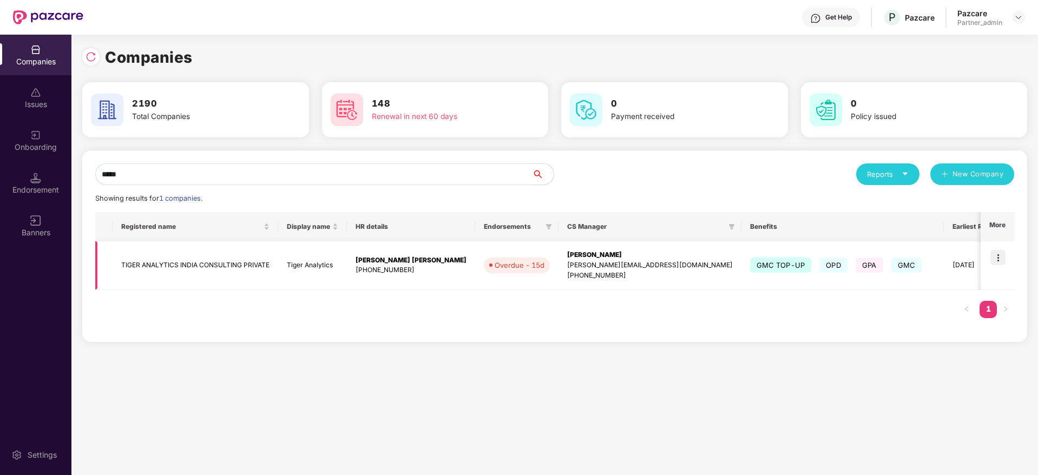
type input "*****"
click at [1003, 263] on img at bounding box center [997, 257] width 15 height 15
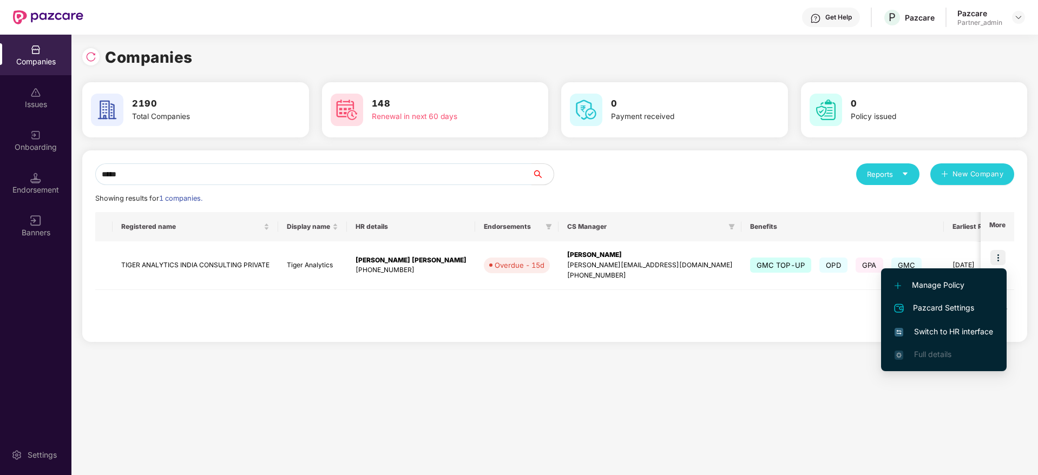
click at [935, 333] on span "Switch to HR interface" at bounding box center [943, 332] width 98 height 12
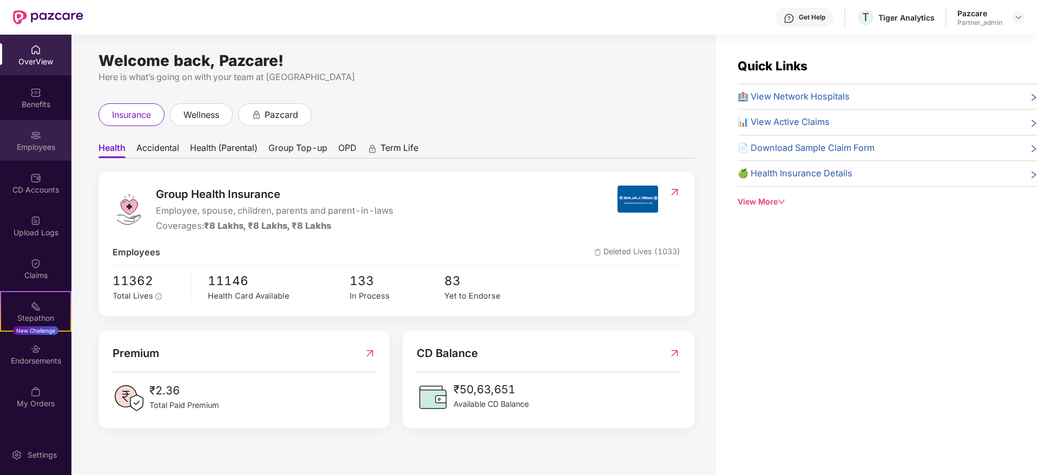
click at [38, 148] on div "Employees" at bounding box center [35, 147] width 71 height 11
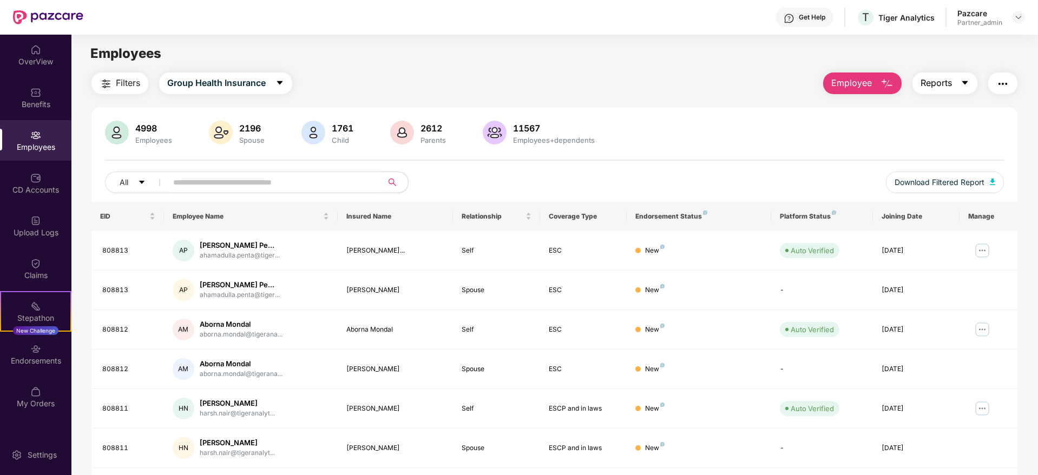
click at [963, 83] on icon "caret-down" at bounding box center [965, 83] width 6 height 4
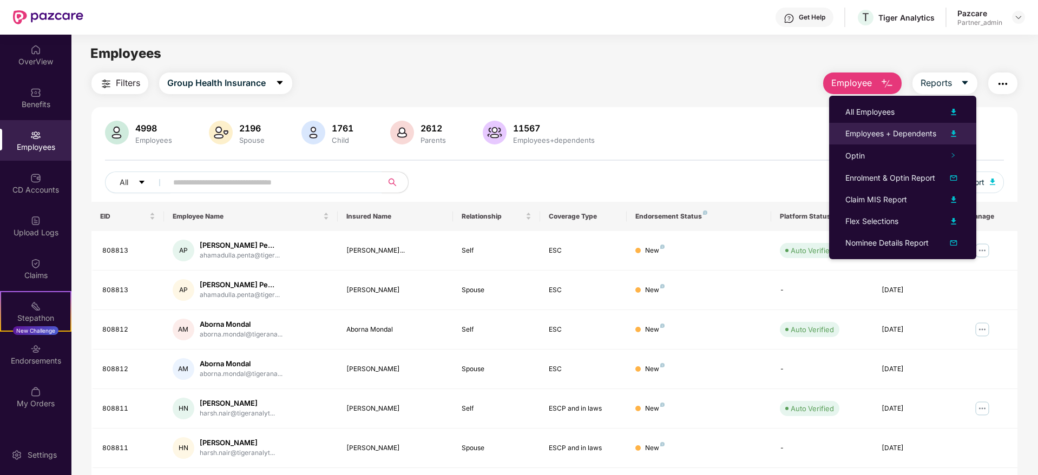
click at [903, 137] on div "Employees + Dependents" at bounding box center [890, 134] width 91 height 12
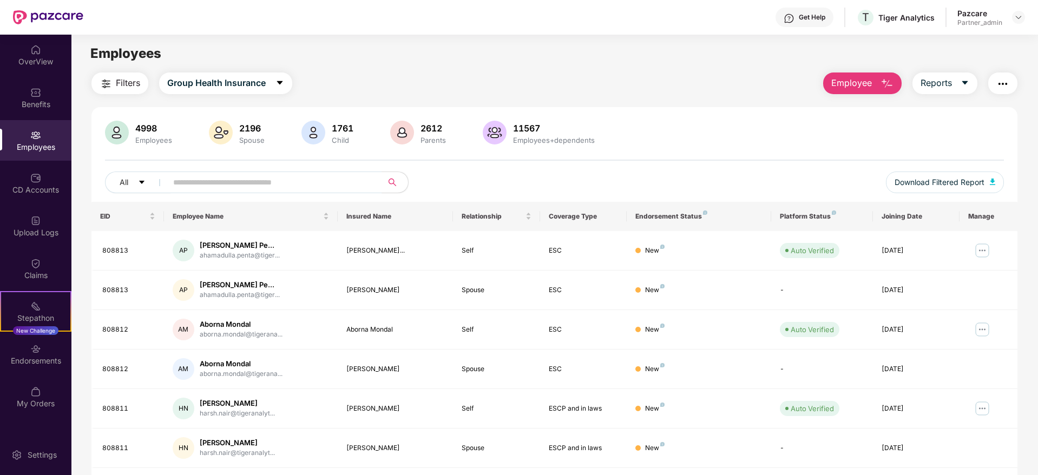
click at [1000, 82] on img "button" at bounding box center [1002, 83] width 13 height 13
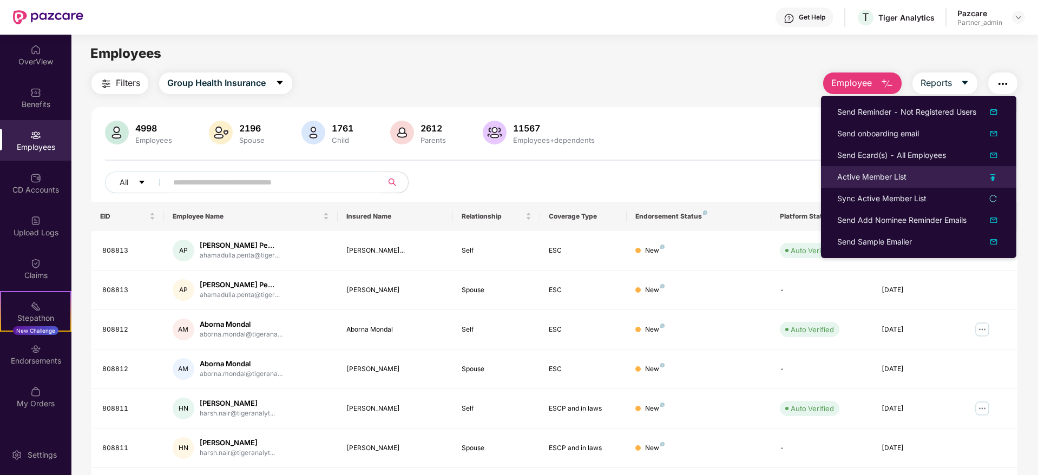
click at [850, 176] on div "Active Member List" at bounding box center [871, 177] width 69 height 12
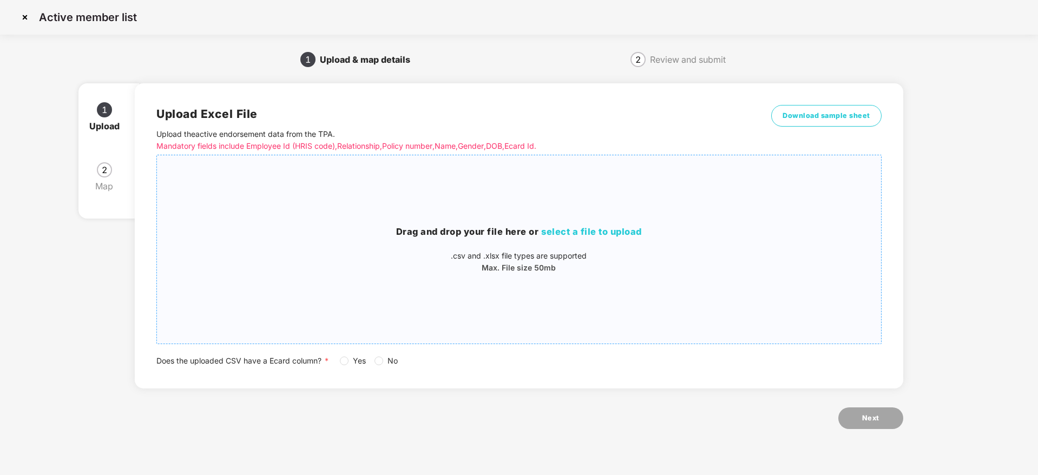
click at [522, 241] on div "Drag and drop your file here or select a file to upload .csv and .xlsx file typ…" at bounding box center [518, 249] width 723 height 49
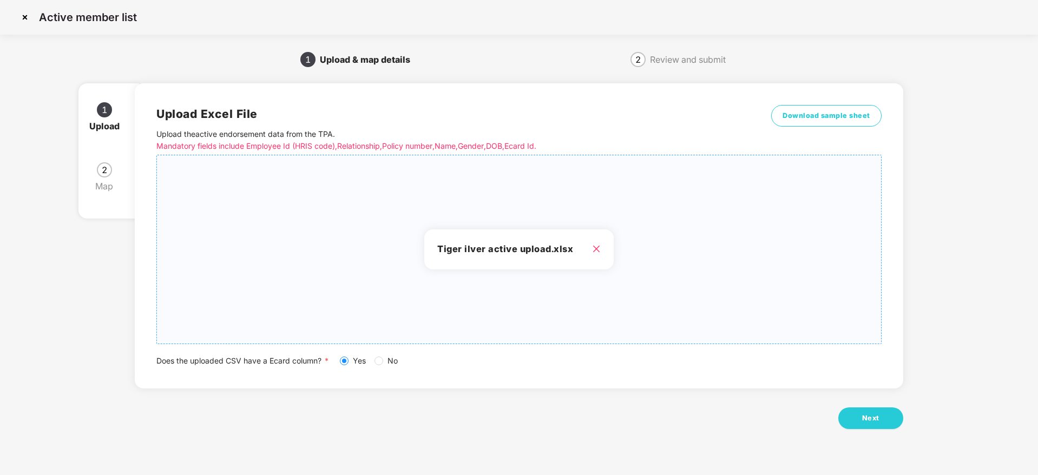
click at [880, 431] on div "Upload Excel File Upload the active endorsement data from the TPA . Mandatory f…" at bounding box center [519, 262] width 768 height 388
click at [865, 420] on span "Next" at bounding box center [870, 418] width 17 height 11
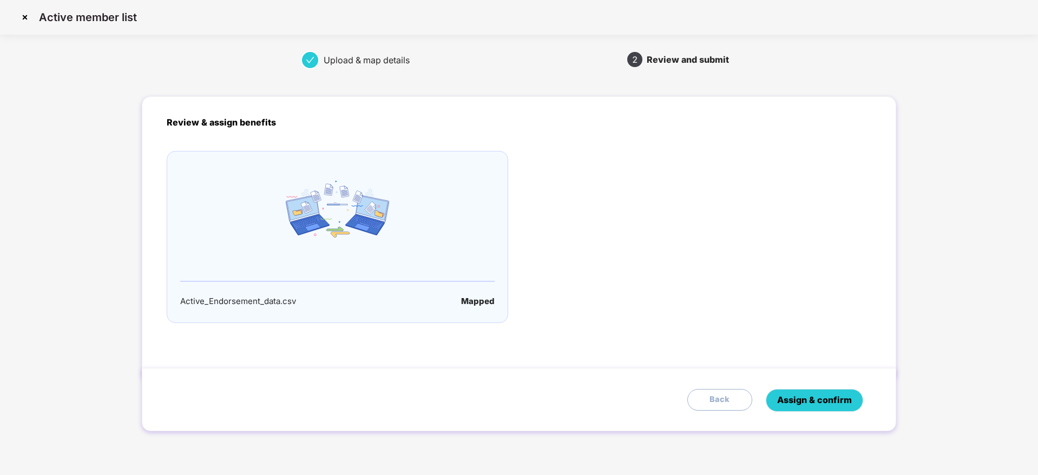
click at [819, 400] on span "Assign & confirm" at bounding box center [814, 400] width 75 height 14
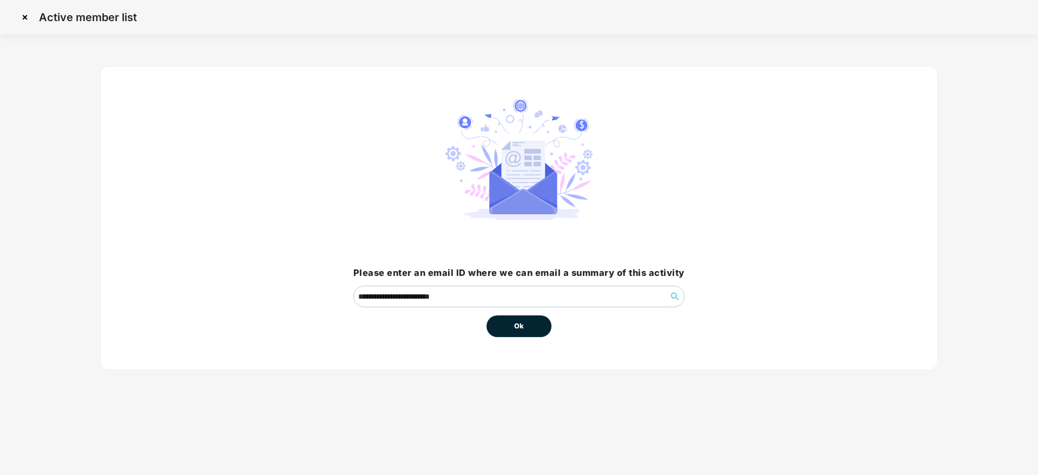
click at [509, 325] on button "Ok" at bounding box center [518, 326] width 65 height 22
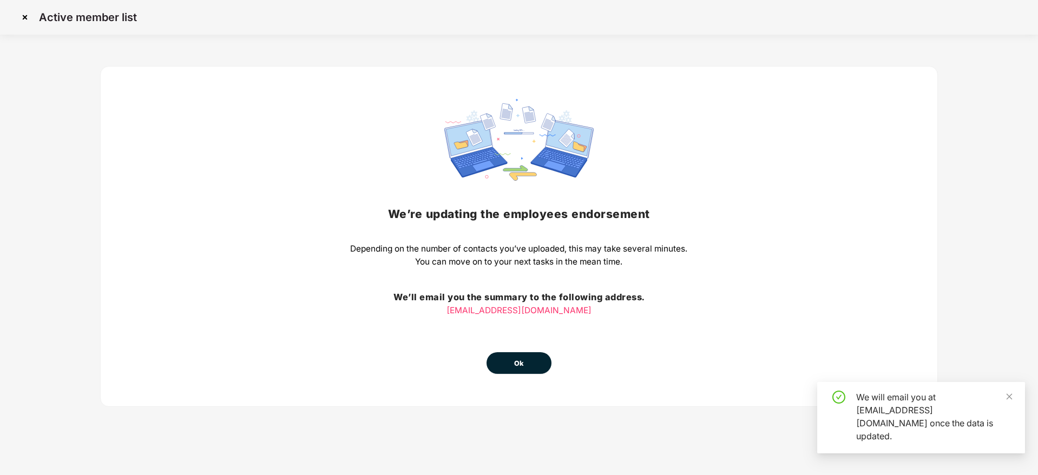
click at [540, 368] on button "Ok" at bounding box center [518, 363] width 65 height 22
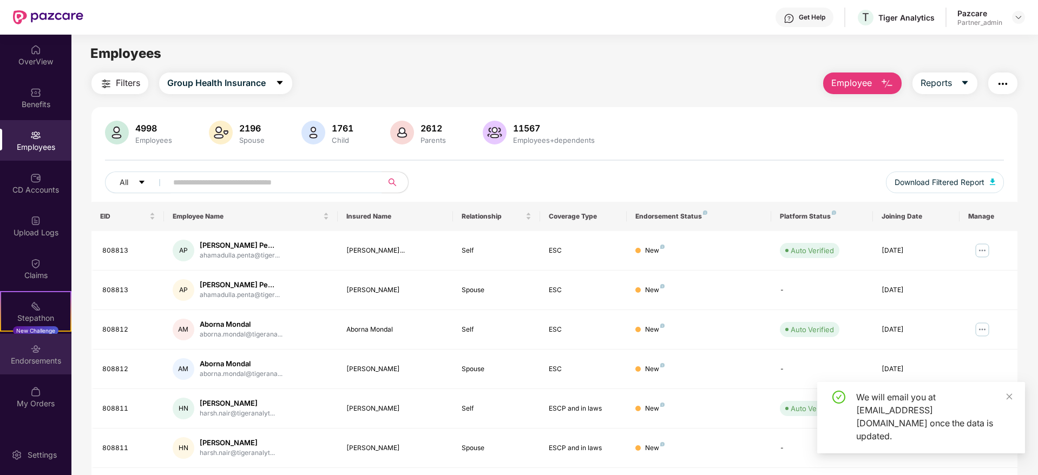
click at [42, 363] on div "Endorsements" at bounding box center [35, 361] width 71 height 11
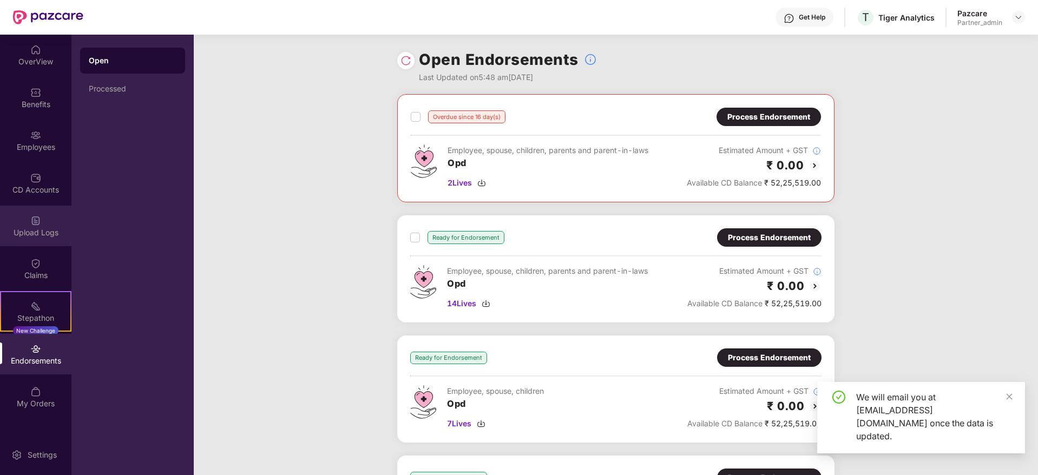
click at [34, 226] on div "Upload Logs" at bounding box center [35, 226] width 71 height 41
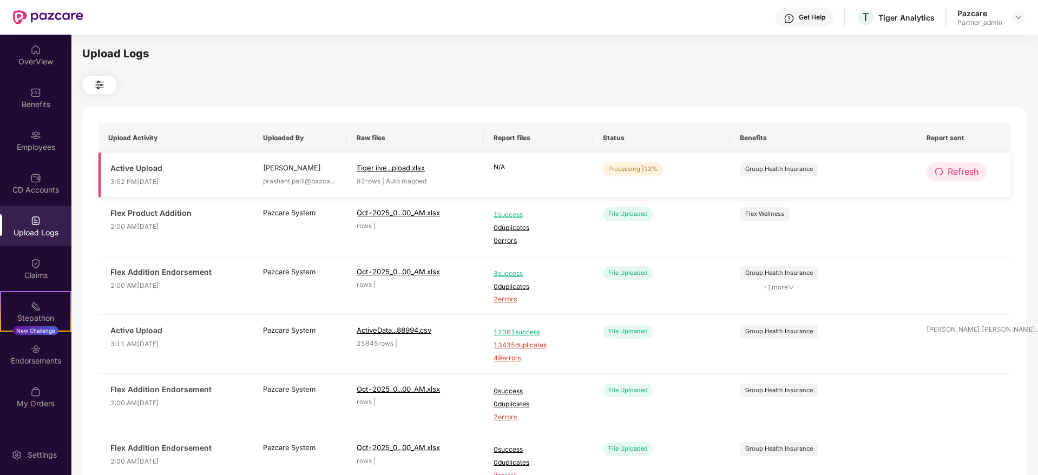
click at [953, 178] on span "Refresh" at bounding box center [962, 172] width 31 height 14
click at [949, 176] on span "Refresh" at bounding box center [962, 172] width 31 height 14
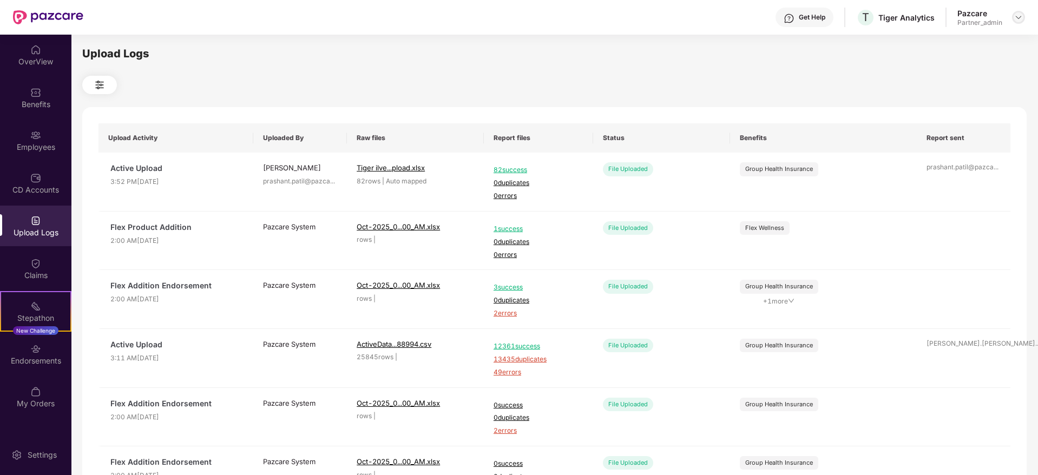
click at [1016, 13] on img at bounding box center [1018, 17] width 9 height 9
click at [991, 36] on div "Switch to partner view" at bounding box center [967, 42] width 141 height 21
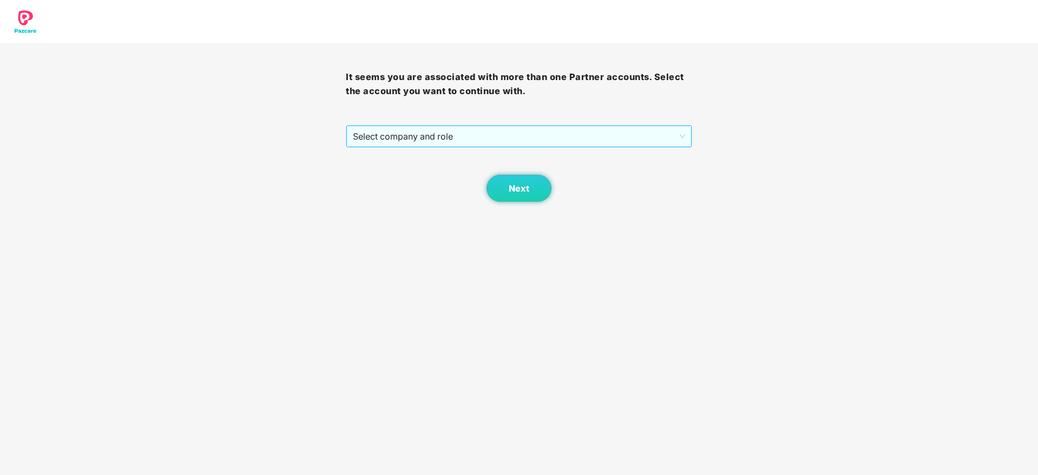
click at [476, 135] on span "Select company and role" at bounding box center [519, 136] width 332 height 21
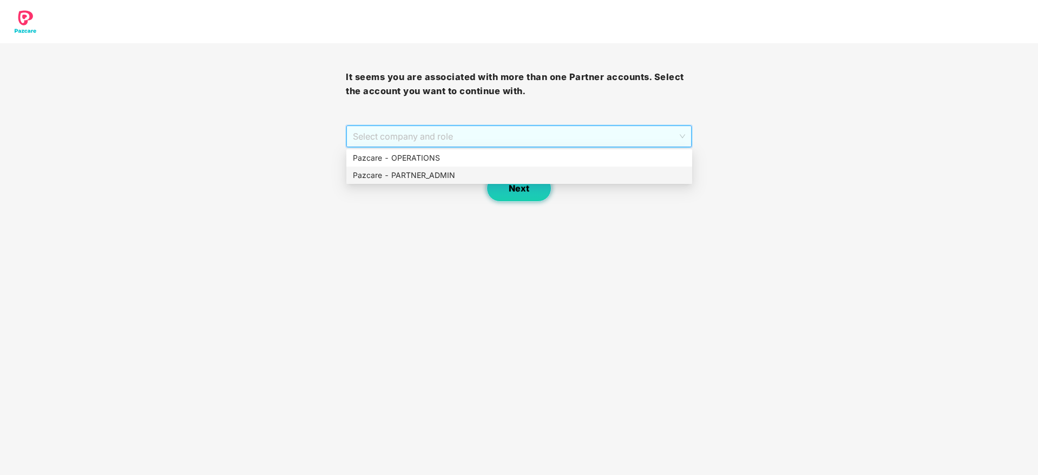
drag, startPoint x: 450, startPoint y: 181, endPoint x: 495, endPoint y: 186, distance: 44.7
click at [450, 182] on div "Pazcare - PARTNER_ADMIN" at bounding box center [519, 175] width 346 height 17
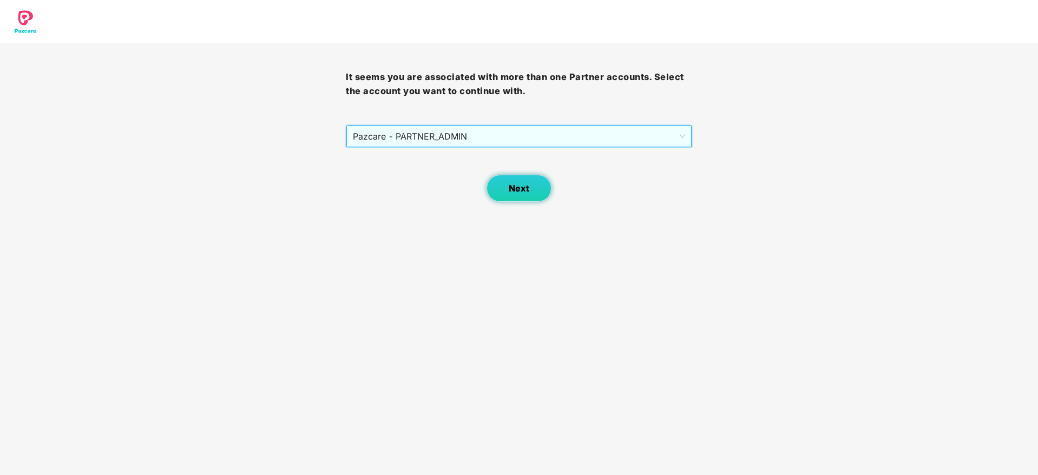
click at [522, 191] on span "Next" at bounding box center [519, 188] width 21 height 10
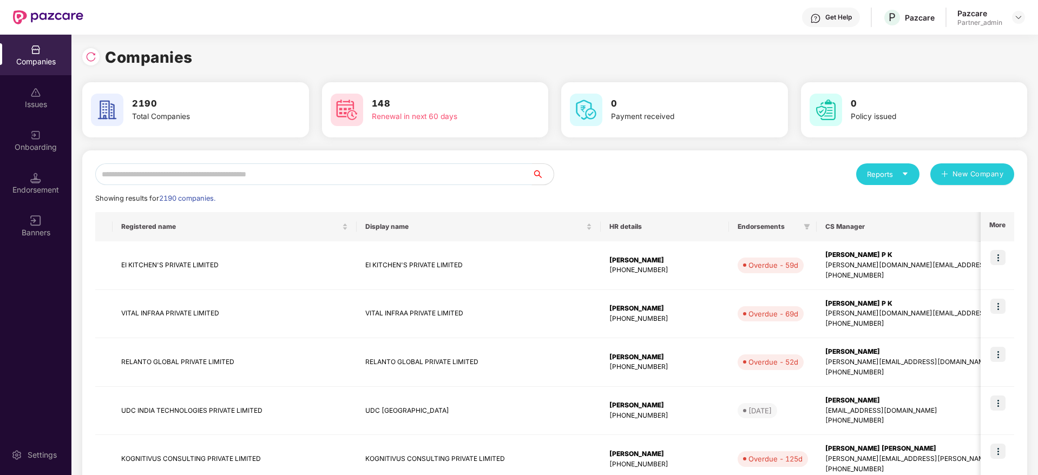
click at [314, 167] on input "text" at bounding box center [313, 174] width 437 height 22
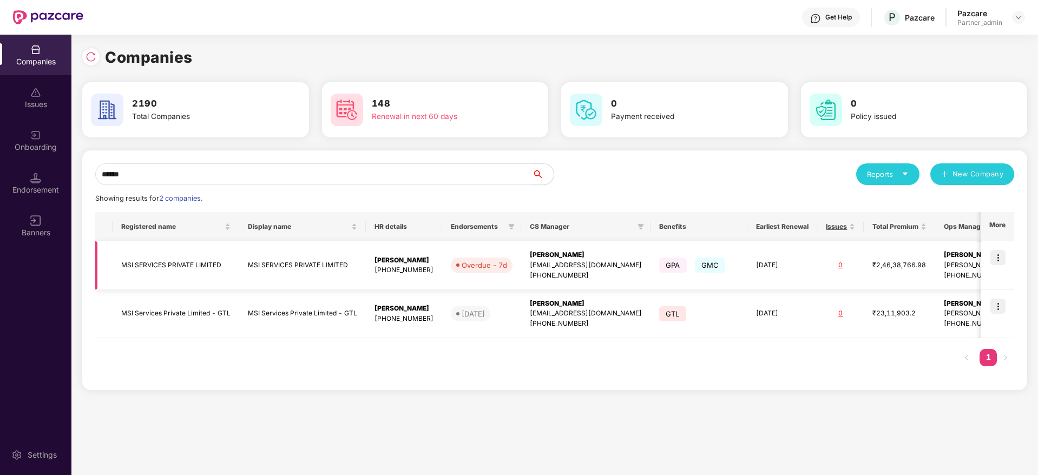
type input "******"
click at [999, 258] on img at bounding box center [997, 257] width 15 height 15
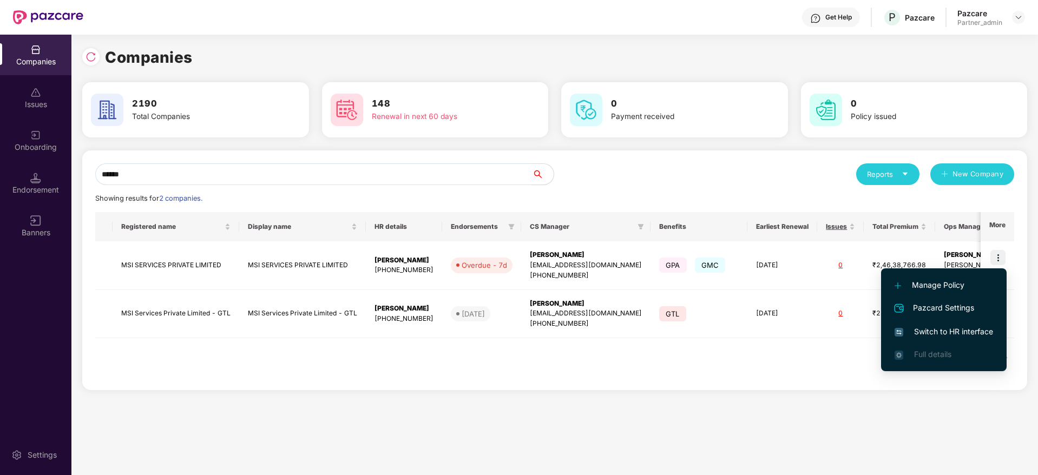
click at [940, 326] on span "Switch to HR interface" at bounding box center [943, 332] width 98 height 12
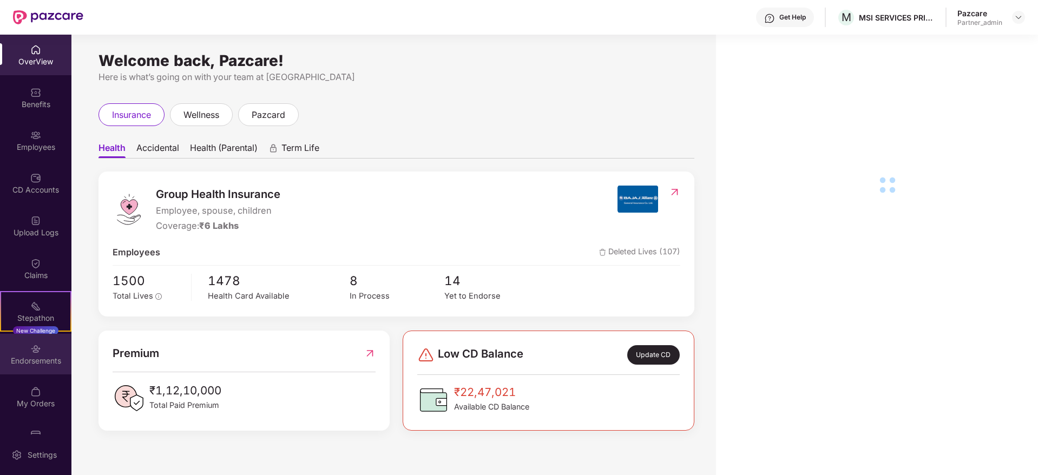
click at [34, 363] on div "Endorsements" at bounding box center [35, 361] width 71 height 11
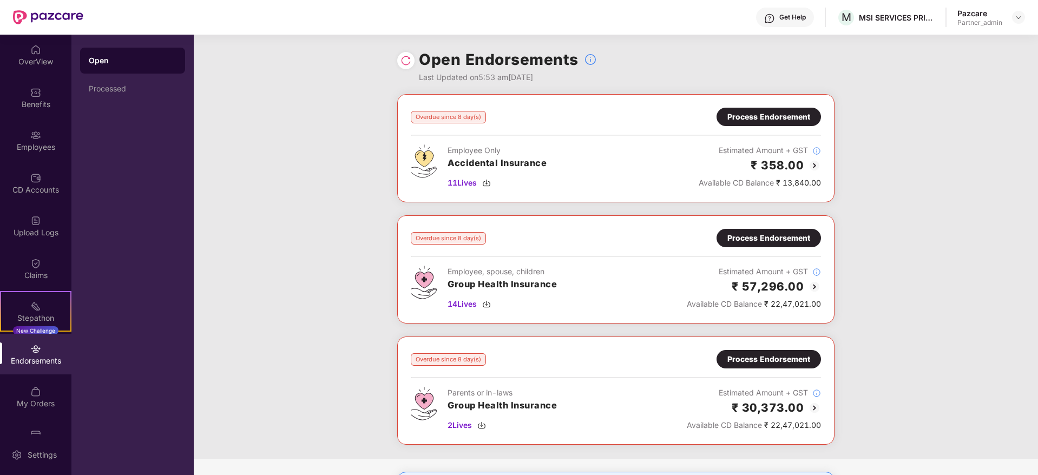
click at [334, 245] on div "Overdue since 8 day(s) Process Endorsement Employee Only Accidental Insurance 1…" at bounding box center [616, 276] width 844 height 365
click at [1022, 18] on img at bounding box center [1018, 17] width 9 height 9
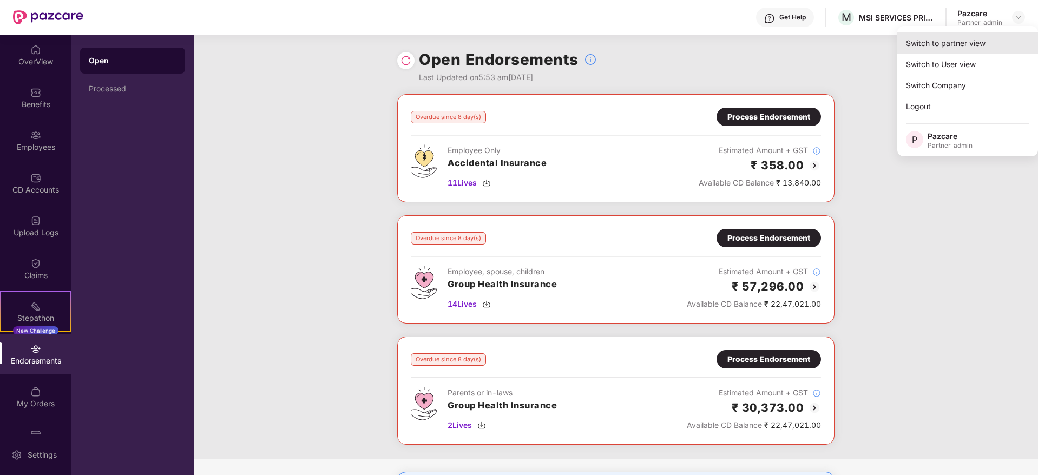
click at [965, 48] on div "Switch to partner view" at bounding box center [967, 42] width 141 height 21
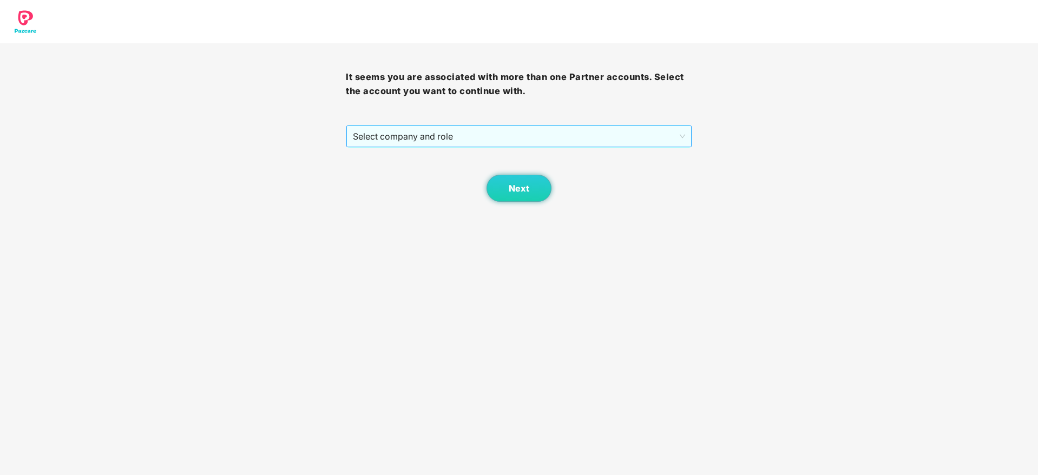
click at [502, 140] on span "Select company and role" at bounding box center [519, 136] width 332 height 21
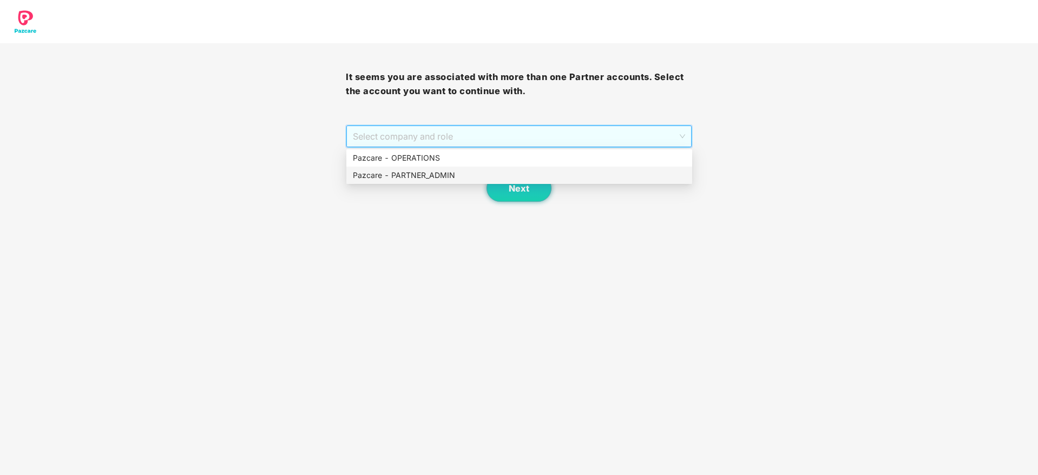
click at [431, 179] on div "Pazcare - PARTNER_ADMIN" at bounding box center [519, 175] width 333 height 12
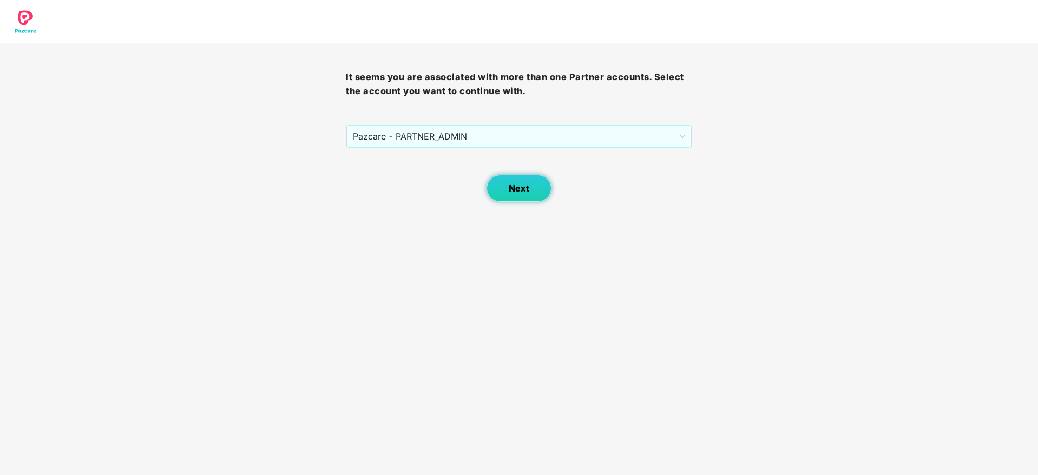
click at [523, 185] on span "Next" at bounding box center [519, 188] width 21 height 10
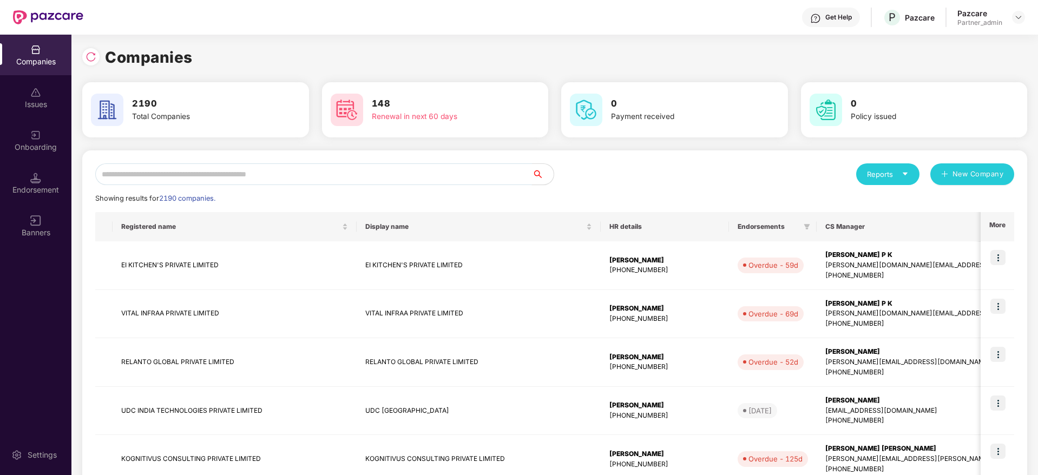
click at [340, 180] on input "text" at bounding box center [313, 174] width 437 height 22
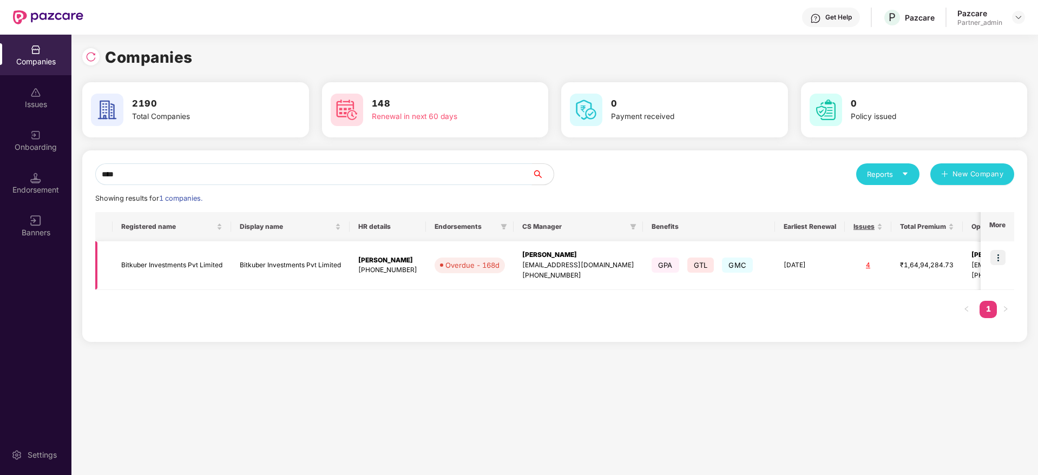
type input "****"
click at [545, 260] on div "[EMAIL_ADDRESS][DOMAIN_NAME]" at bounding box center [578, 265] width 112 height 10
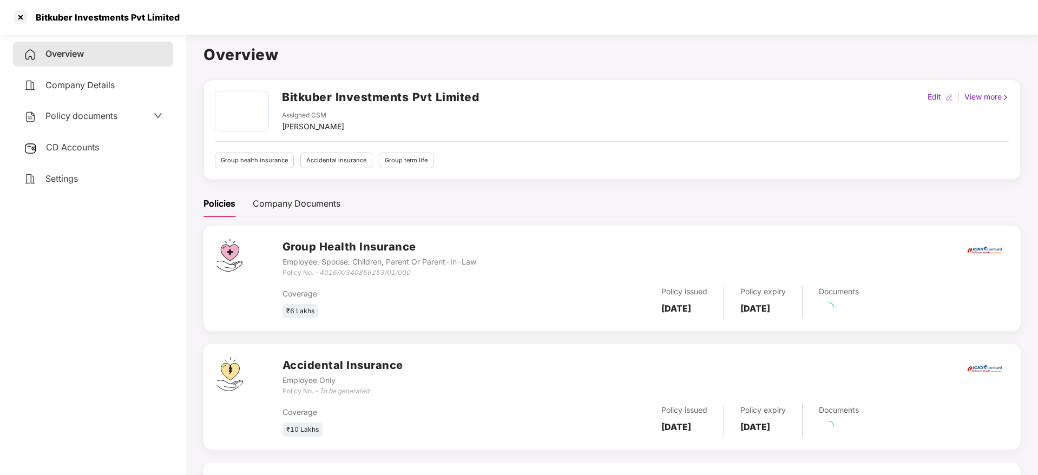
click at [80, 145] on span "CD Accounts" at bounding box center [72, 147] width 53 height 11
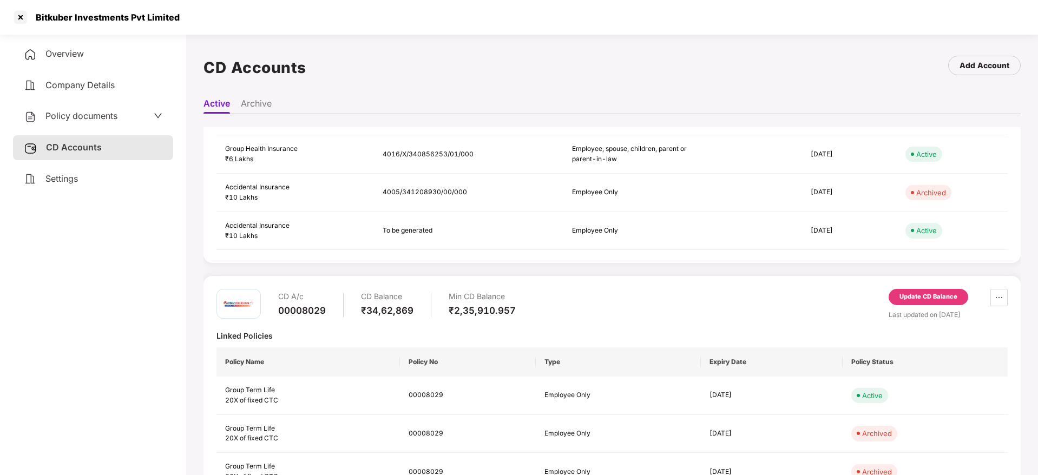
scroll to position [170, 0]
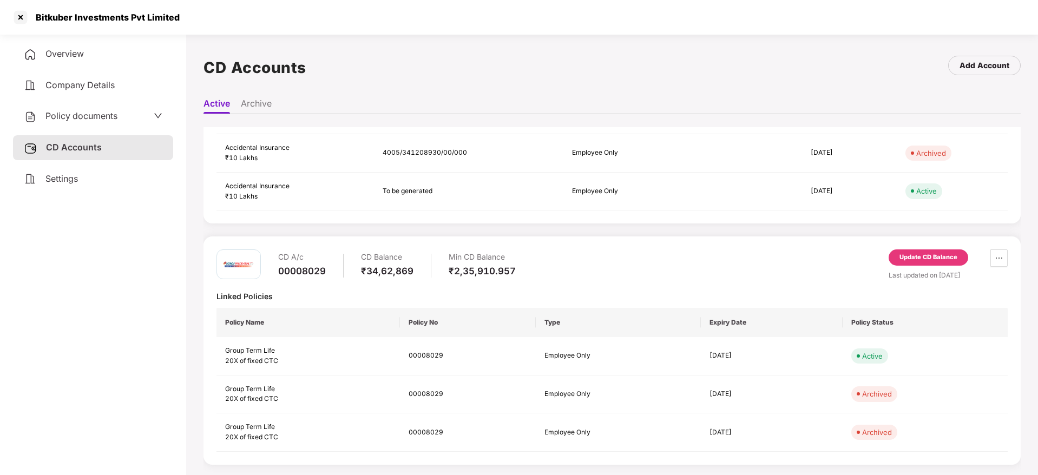
click at [934, 253] on div "Update CD Balance" at bounding box center [928, 258] width 58 height 10
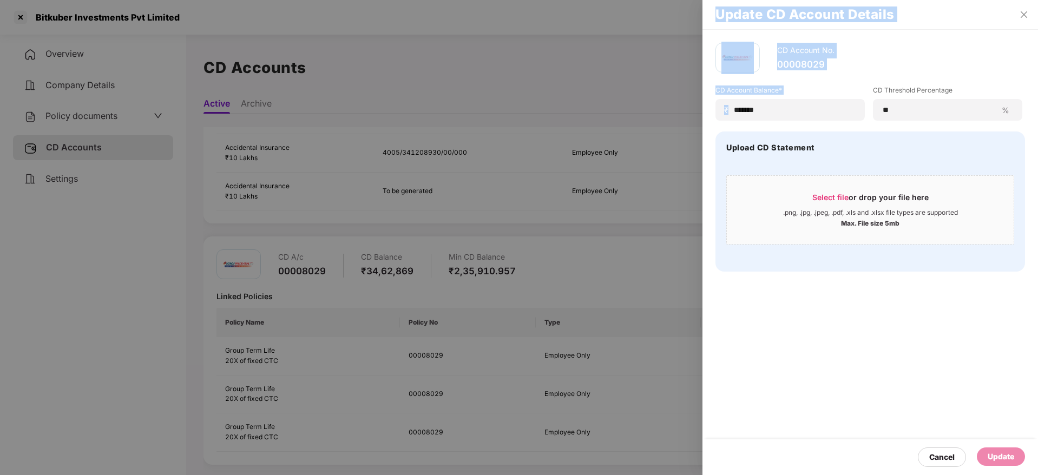
drag, startPoint x: 795, startPoint y: 102, endPoint x: 626, endPoint y: 85, distance: 169.7
click at [626, 85] on div "Update CD Account Details CD Account No. 00008029 CD Account Balance* ₹ *******…" at bounding box center [519, 237] width 1038 height 475
click at [792, 107] on input "*******" at bounding box center [794, 109] width 122 height 11
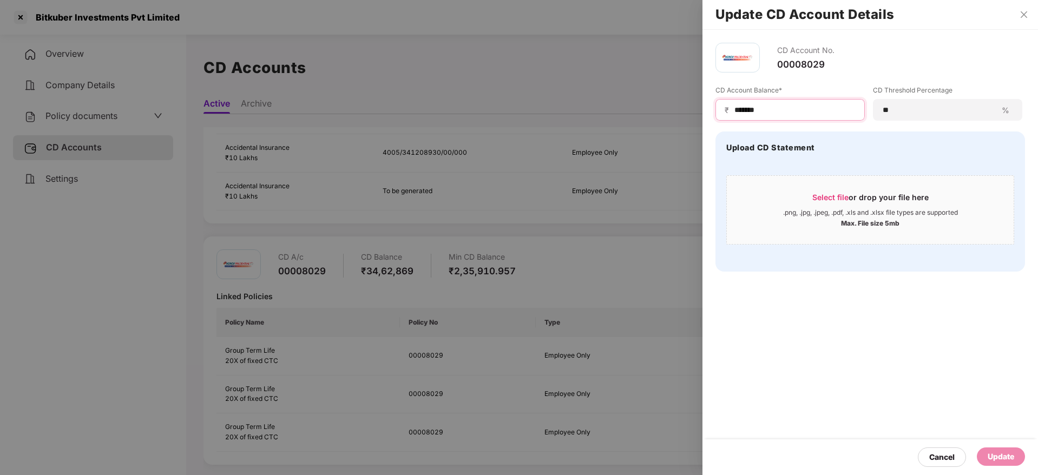
drag, startPoint x: 812, startPoint y: 105, endPoint x: 629, endPoint y: 78, distance: 184.3
click at [620, 70] on div "Update CD Account Details CD Account No. 00008029 CD Account Balance* ₹ *******…" at bounding box center [519, 237] width 1038 height 475
paste input
type input "******"
click at [845, 193] on span "Select file" at bounding box center [830, 197] width 36 height 9
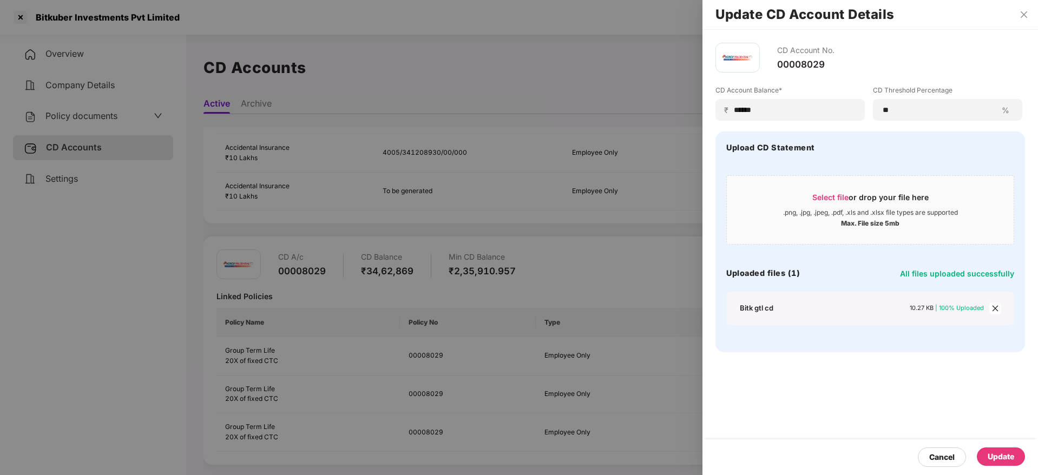
click at [1004, 455] on div "Update" at bounding box center [1001, 457] width 27 height 12
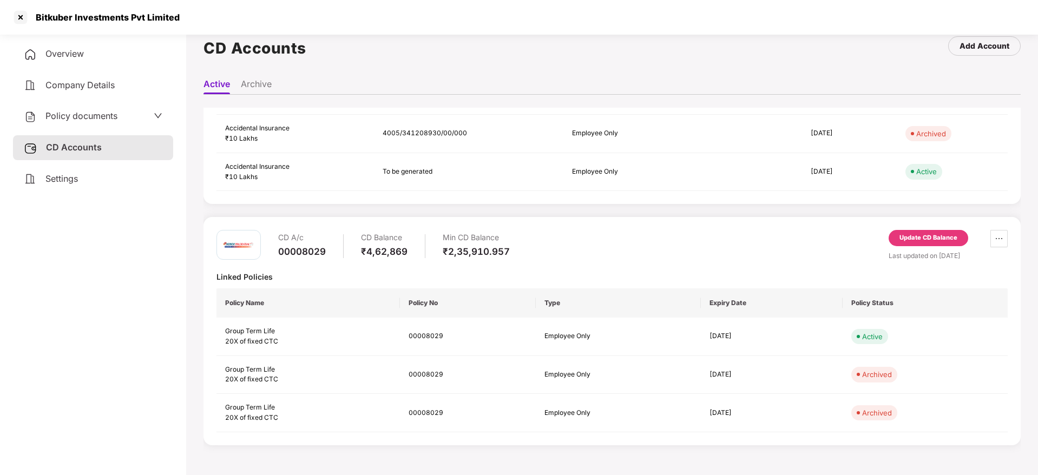
scroll to position [30, 0]
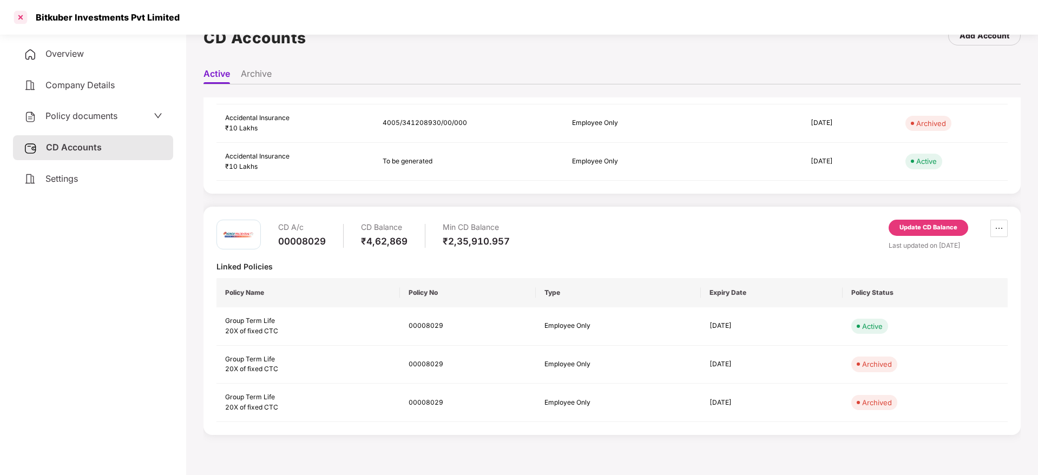
click at [23, 16] on div at bounding box center [20, 17] width 17 height 17
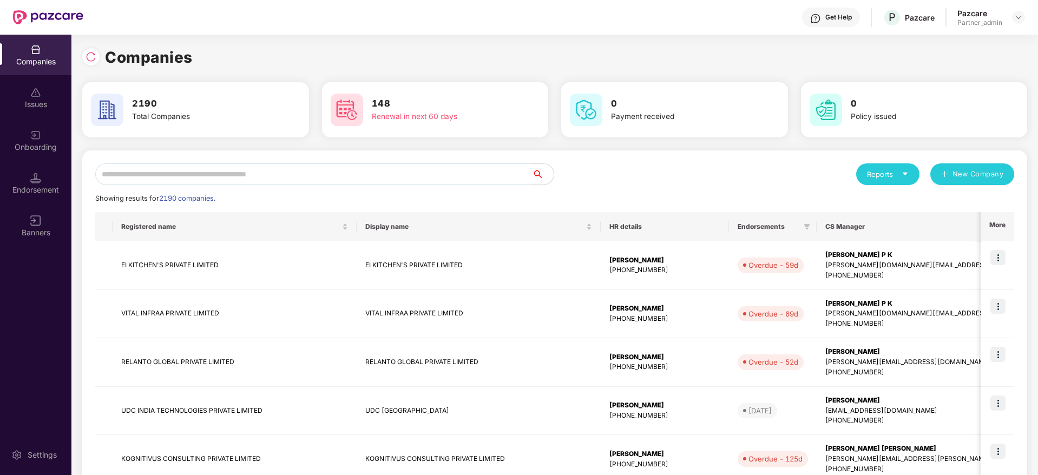
scroll to position [0, 0]
click at [209, 172] on input "text" at bounding box center [313, 174] width 437 height 22
paste input "*******"
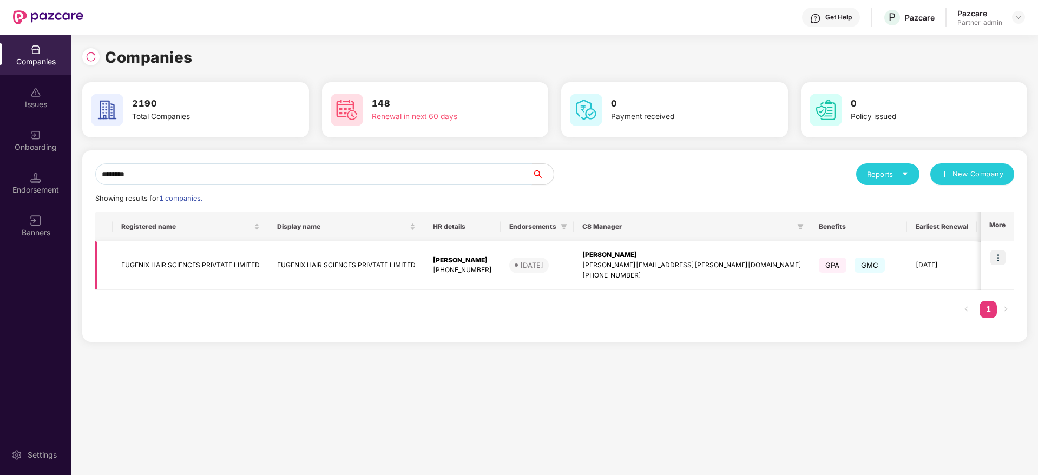
type input "*******"
click at [999, 260] on img at bounding box center [997, 257] width 15 height 15
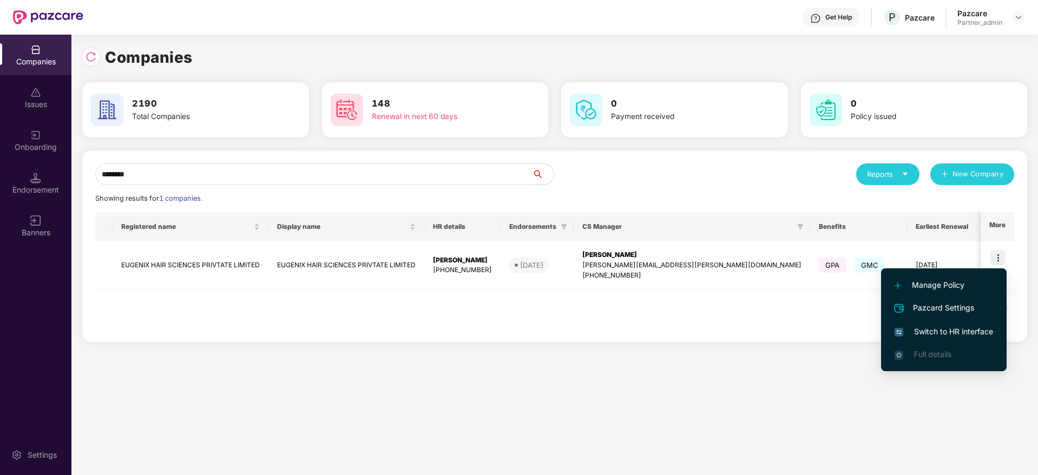
click at [949, 327] on span "Switch to HR interface" at bounding box center [943, 332] width 98 height 12
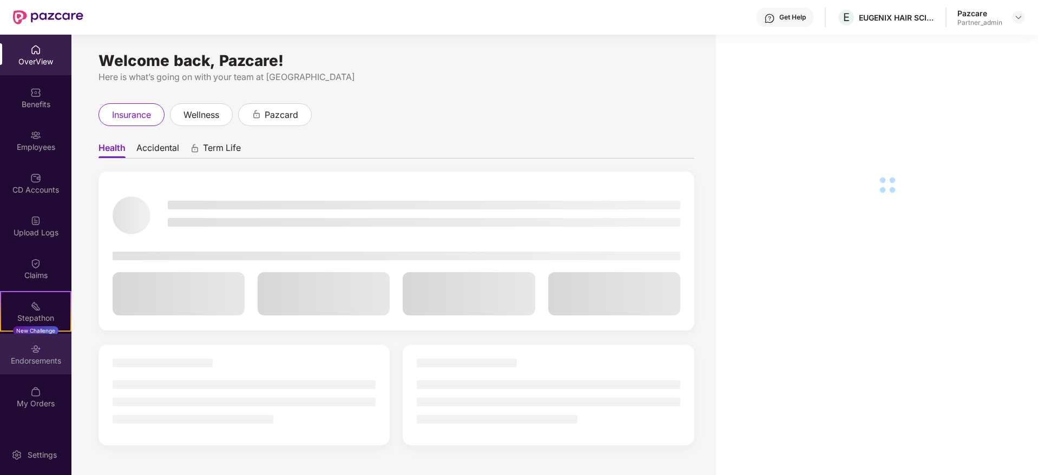
click at [33, 363] on div "Endorsements" at bounding box center [35, 361] width 71 height 11
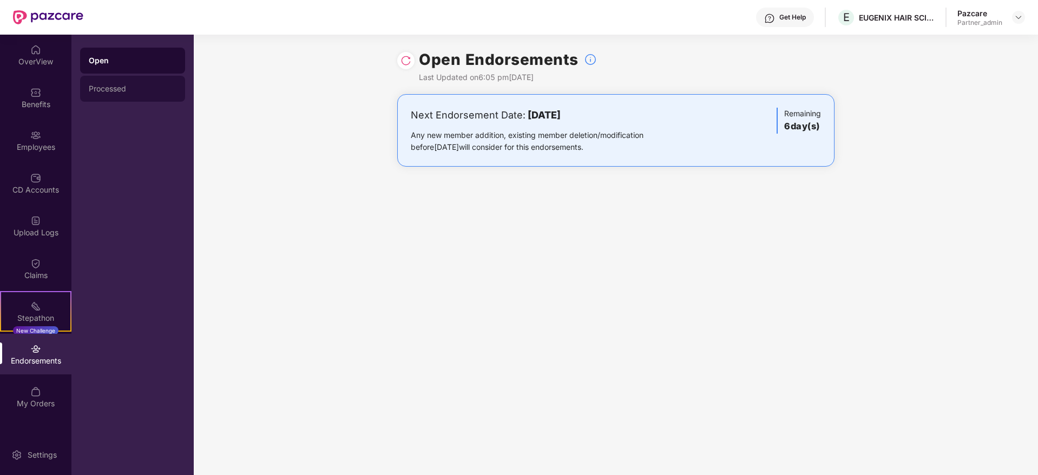
click at [118, 90] on div "Processed" at bounding box center [133, 88] width 88 height 9
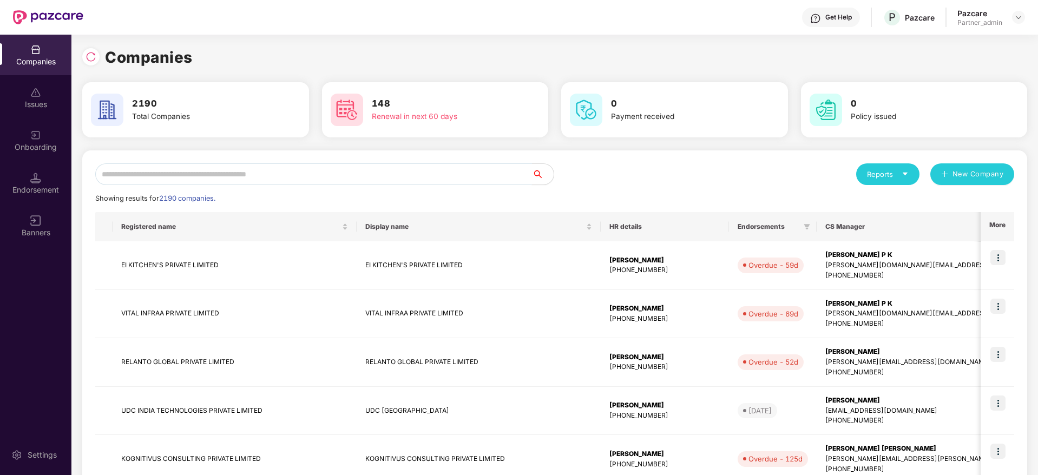
click at [166, 175] on input "text" at bounding box center [313, 174] width 437 height 22
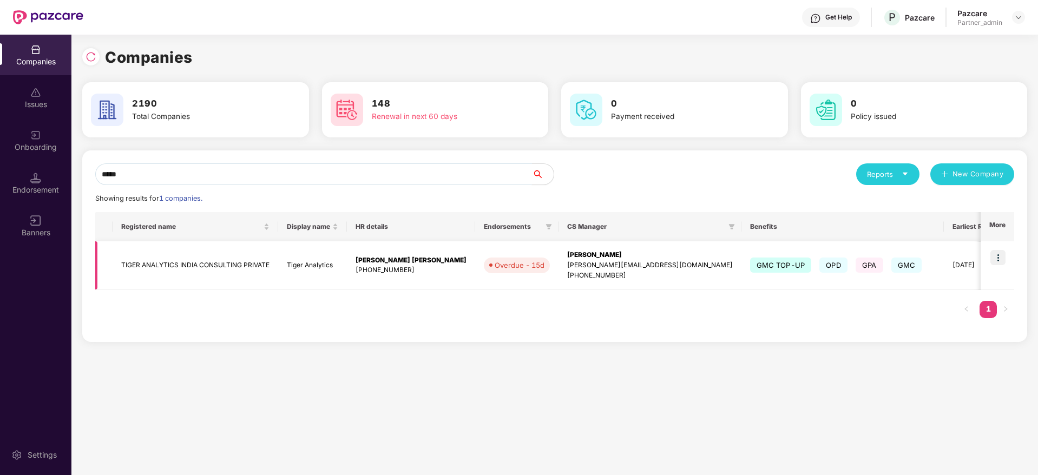
type input "*****"
click at [1001, 248] on td at bounding box center [997, 265] width 34 height 49
click at [998, 255] on img at bounding box center [997, 257] width 15 height 15
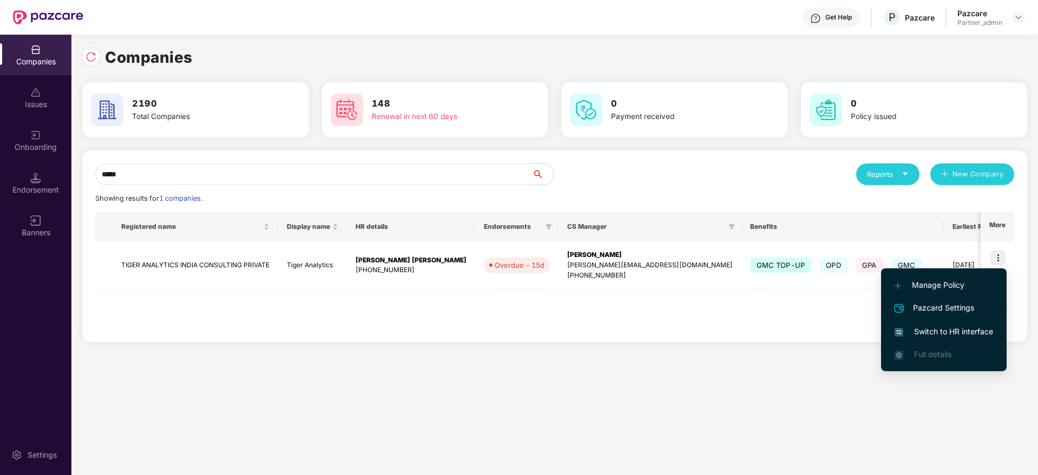
click at [957, 331] on span "Switch to HR interface" at bounding box center [943, 332] width 98 height 12
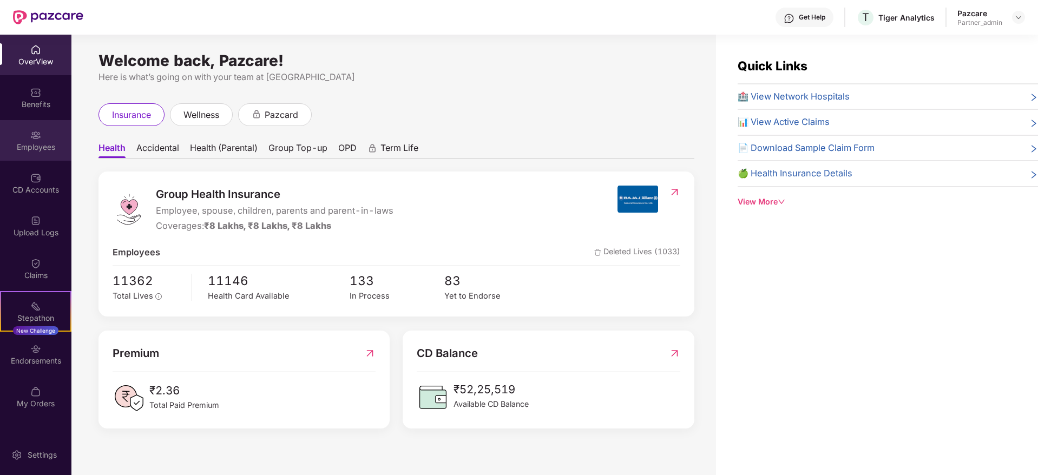
click at [29, 136] on div "Employees" at bounding box center [35, 140] width 71 height 41
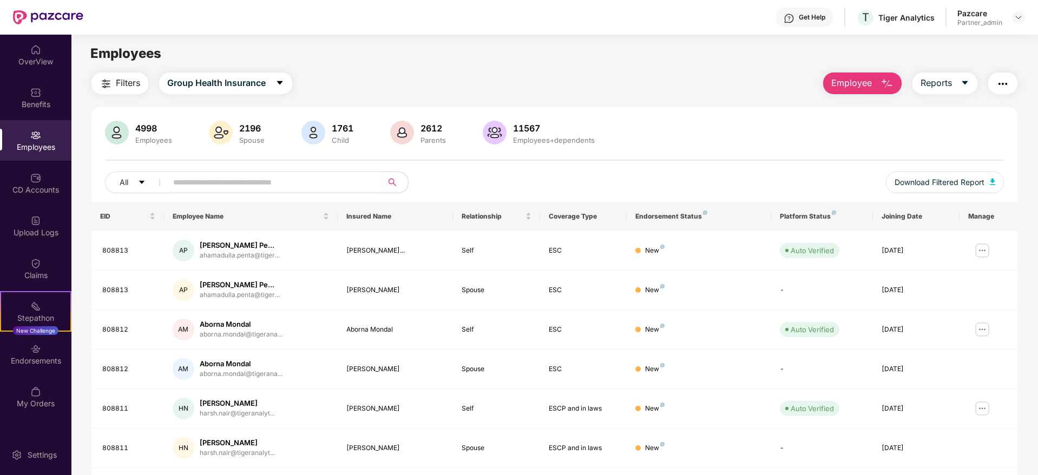
click at [243, 185] on input "text" at bounding box center [270, 182] width 194 height 16
paste input "******"
type input "******"
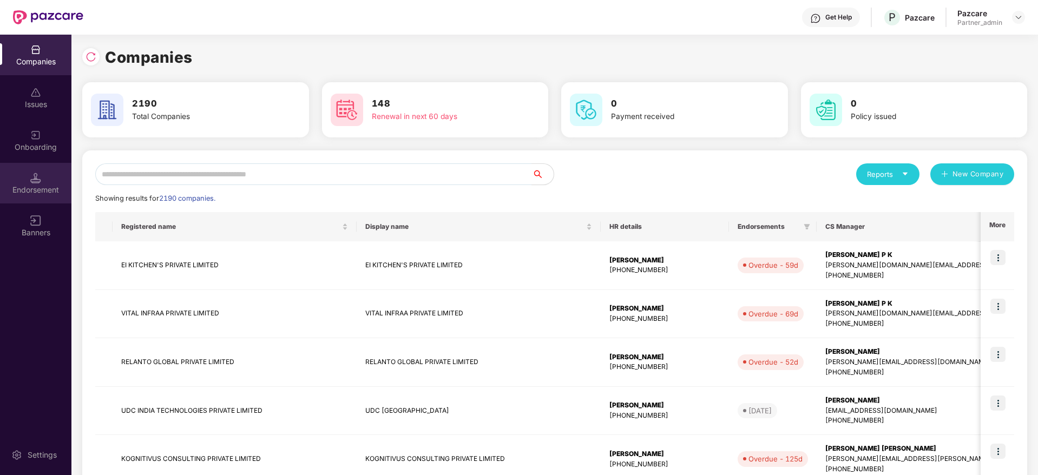
click at [38, 186] on div "Endorsement" at bounding box center [35, 190] width 71 height 11
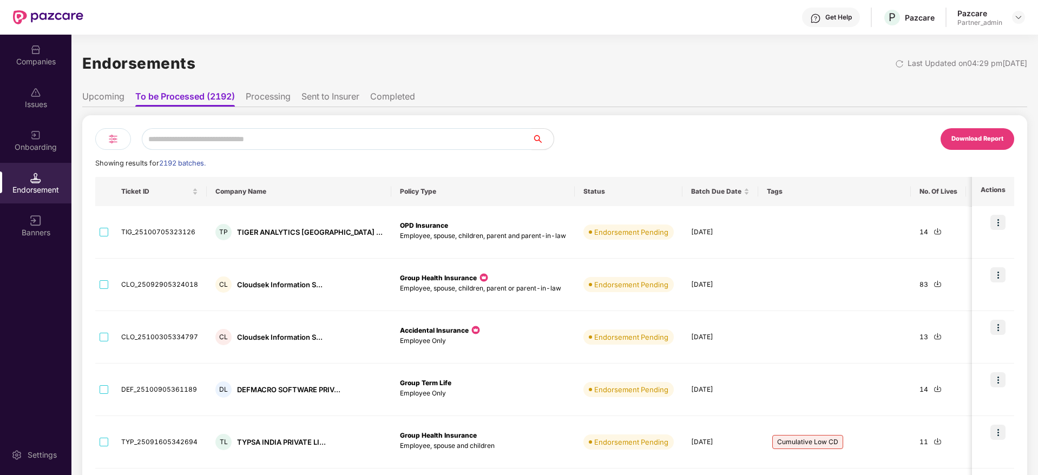
click at [117, 136] on img at bounding box center [113, 139] width 13 height 13
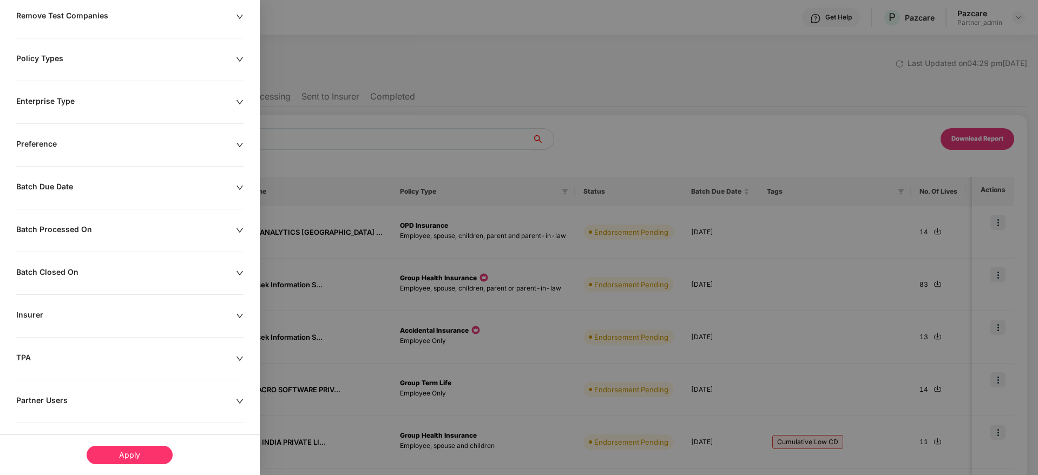
scroll to position [175, 0]
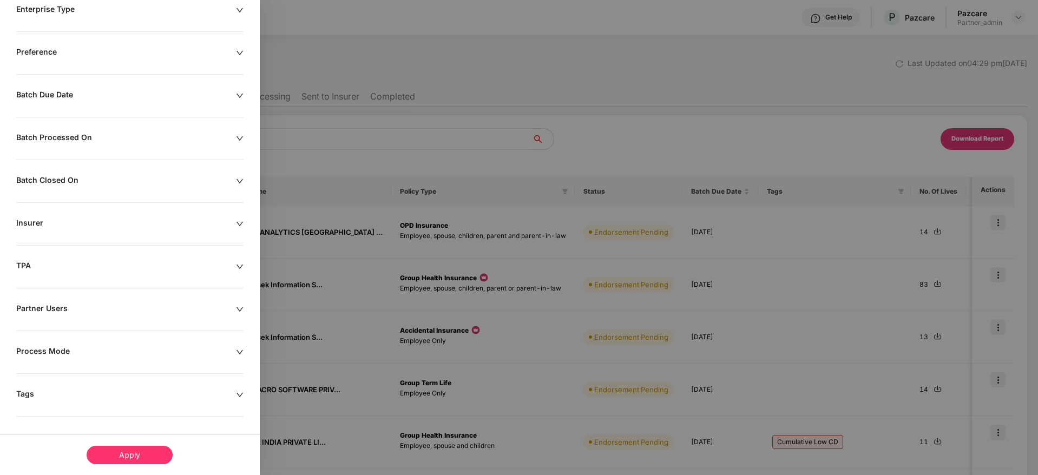
click at [241, 397] on icon "down" at bounding box center [240, 395] width 8 height 8
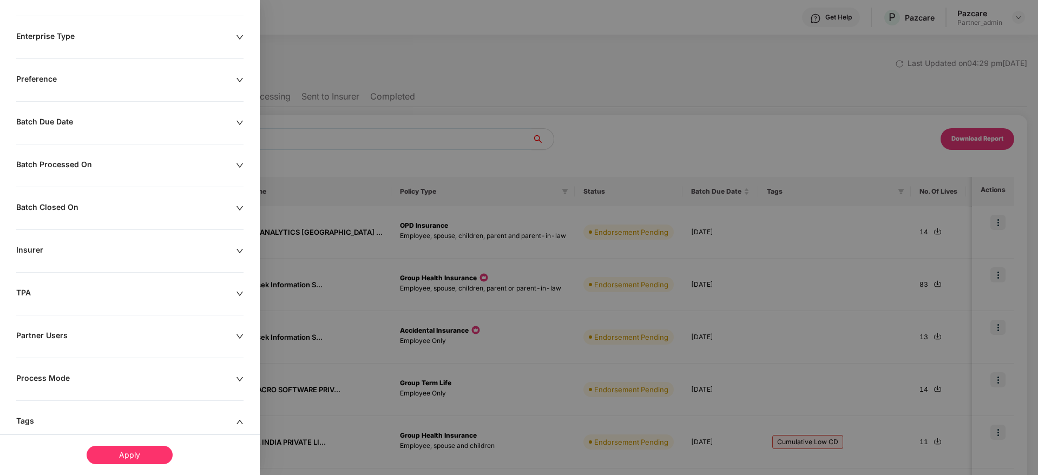
scroll to position [0, 0]
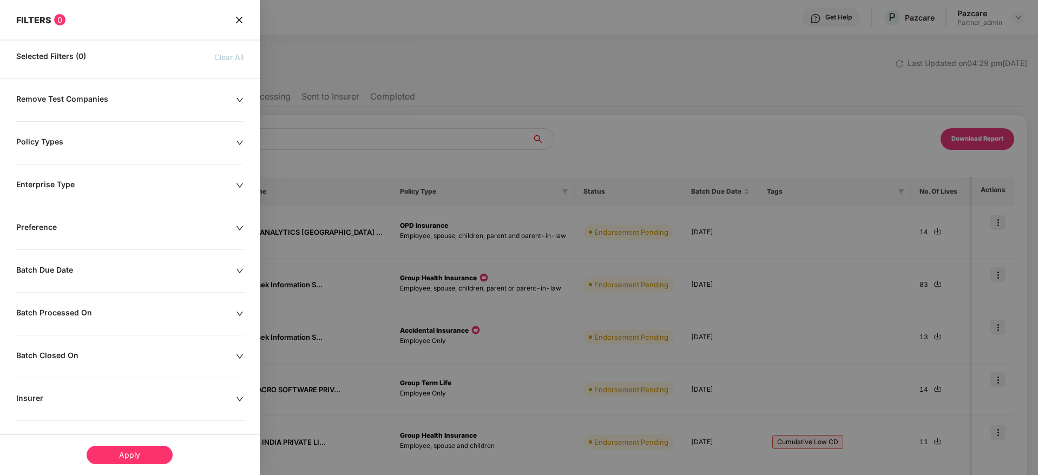
click at [240, 18] on icon "close" at bounding box center [238, 19] width 6 height 6
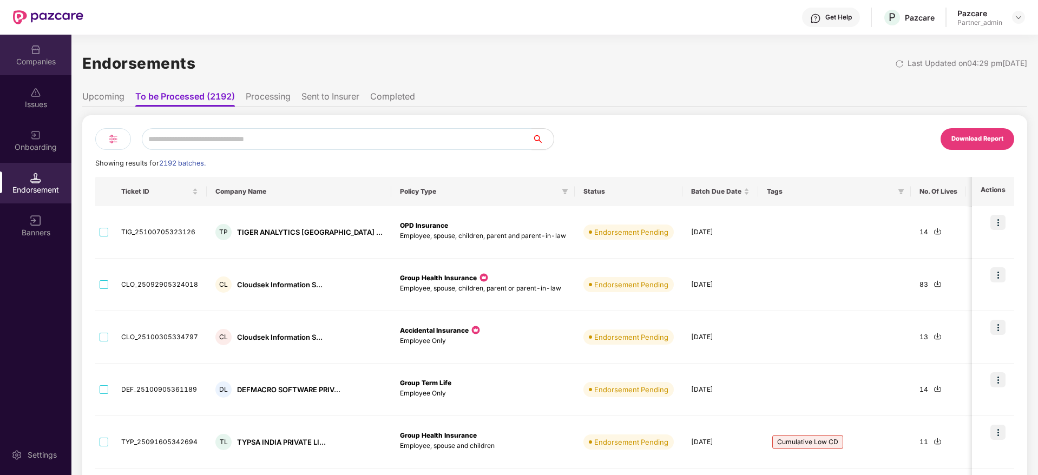
click at [37, 60] on div "Companies" at bounding box center [35, 61] width 71 height 11
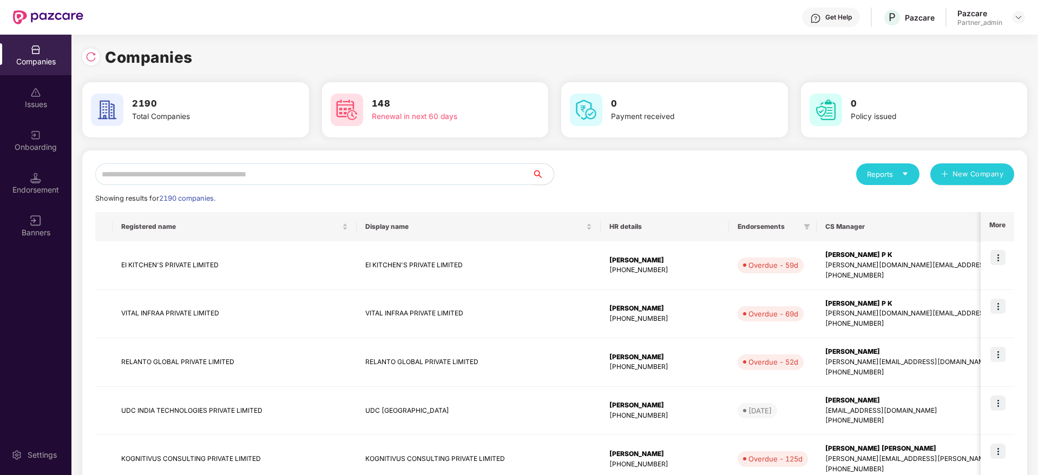
click at [184, 179] on input "text" at bounding box center [313, 174] width 437 height 22
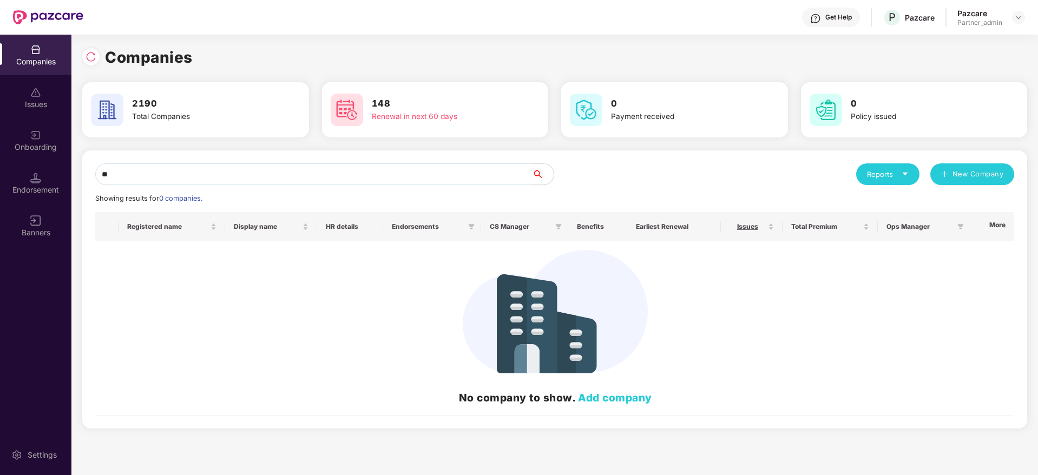
type input "*"
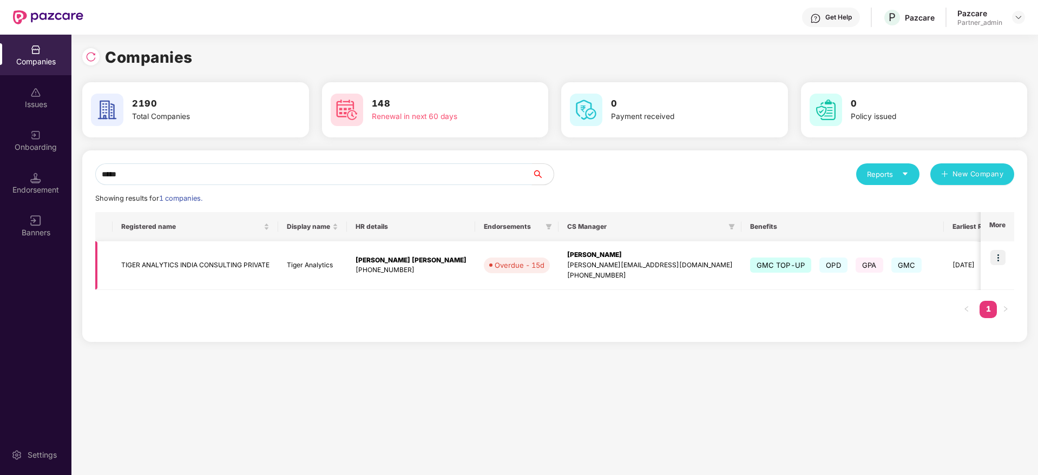
type input "*****"
click at [1000, 257] on img at bounding box center [997, 257] width 15 height 15
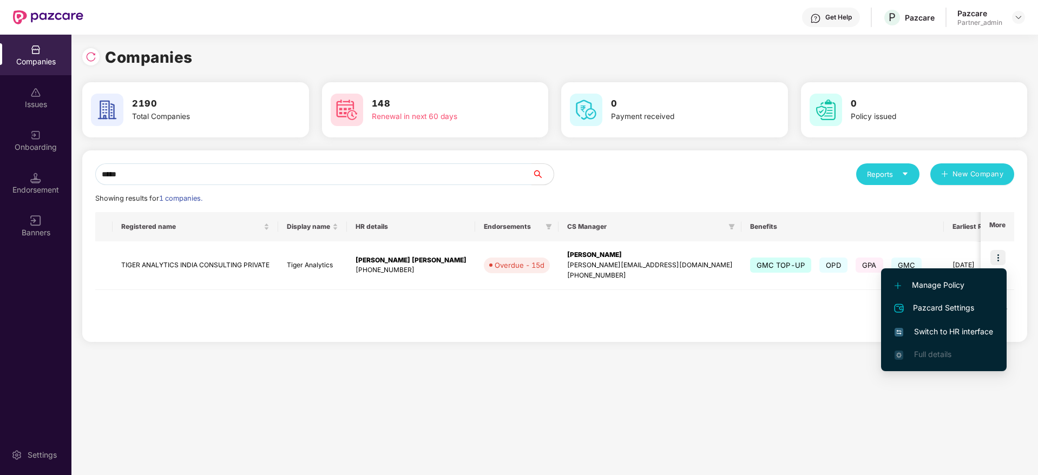
click at [962, 323] on li "Switch to HR interface" at bounding box center [944, 331] width 126 height 23
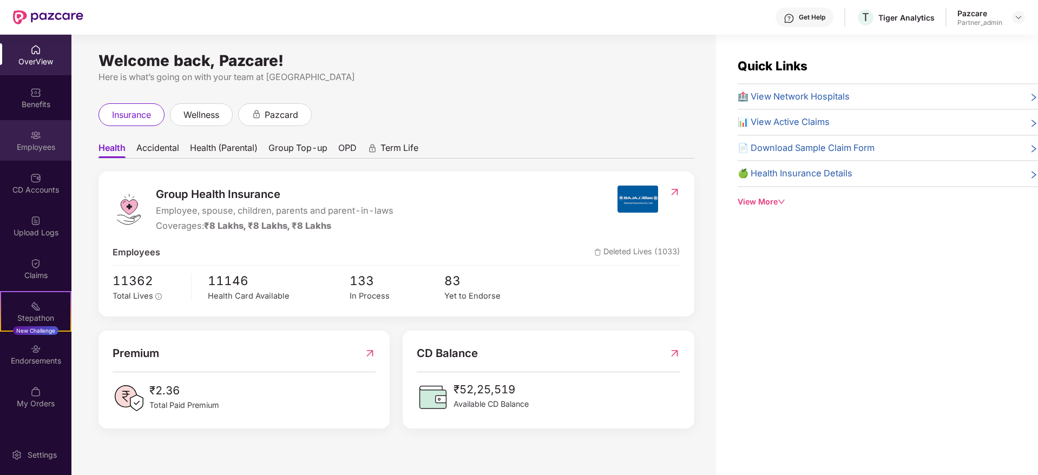
click at [41, 131] on img at bounding box center [35, 135] width 11 height 11
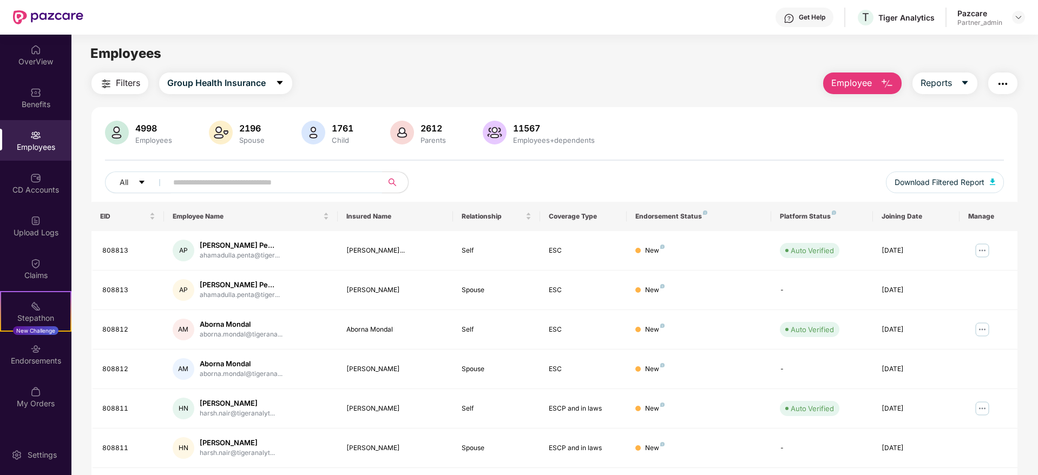
click at [208, 183] on input "text" at bounding box center [270, 182] width 194 height 16
paste input "******"
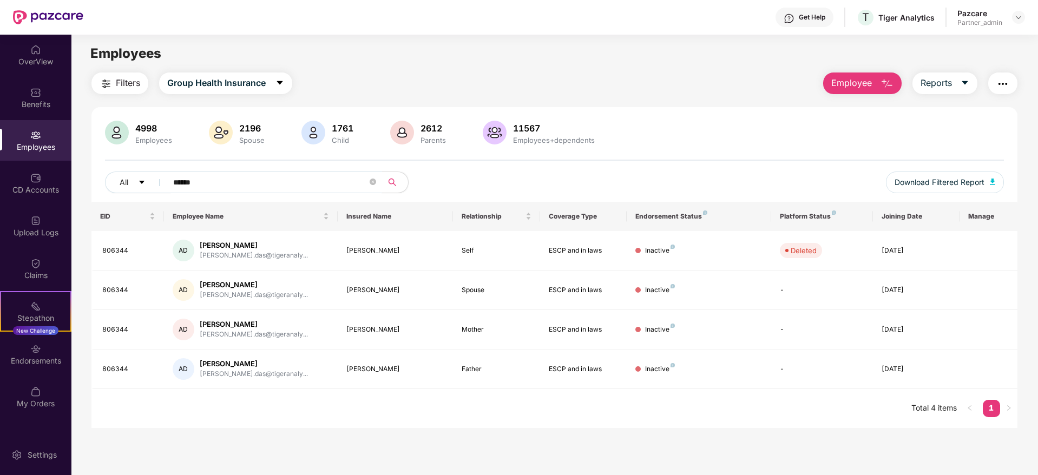
type input "******"
